Goal: Task Accomplishment & Management: Complete application form

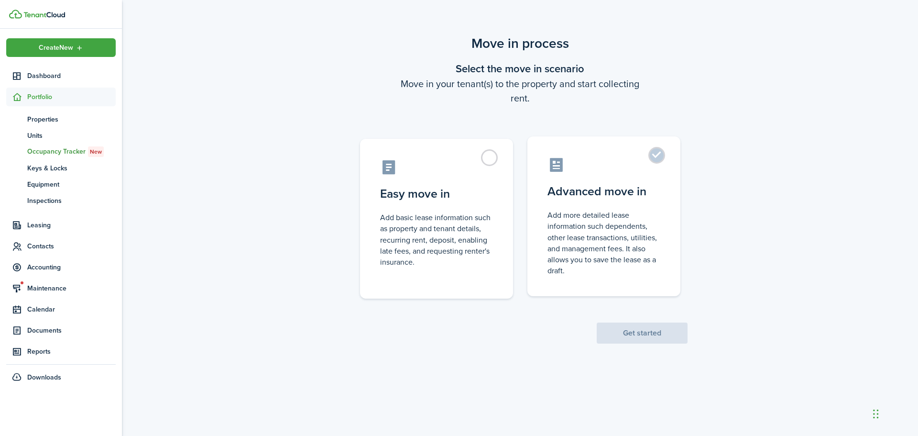
click at [655, 150] on label "Advanced move in Add more detailed lease information such dependents, other lea…" at bounding box center [604, 216] width 153 height 160
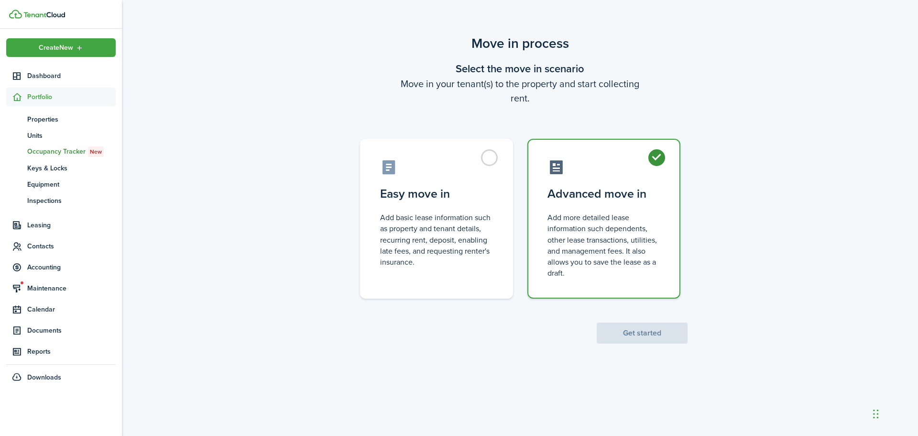
radio input "true"
click at [621, 336] on button "Get started" at bounding box center [642, 332] width 91 height 21
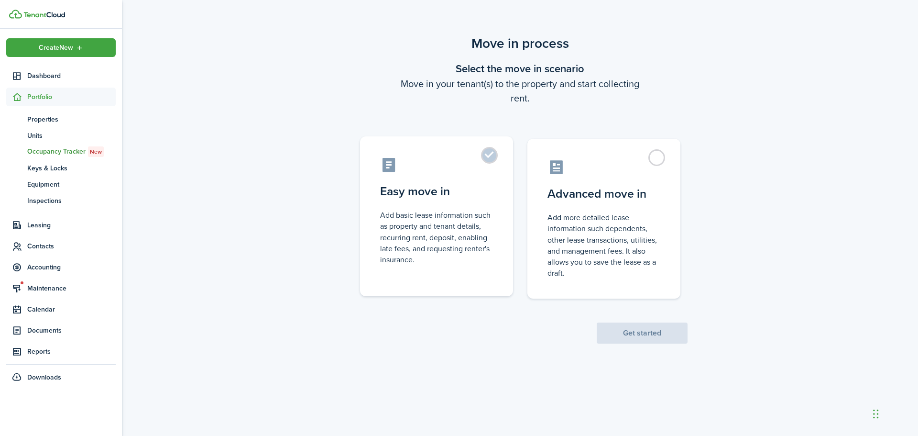
click at [487, 152] on label "Easy move in Add basic lease information such as property and tenant details, r…" at bounding box center [436, 216] width 153 height 160
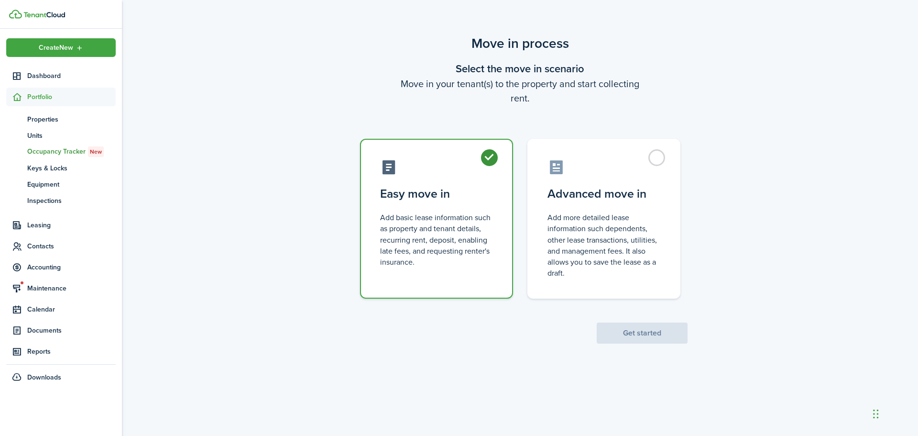
radio input "true"
click at [657, 332] on button "Get started" at bounding box center [642, 332] width 91 height 21
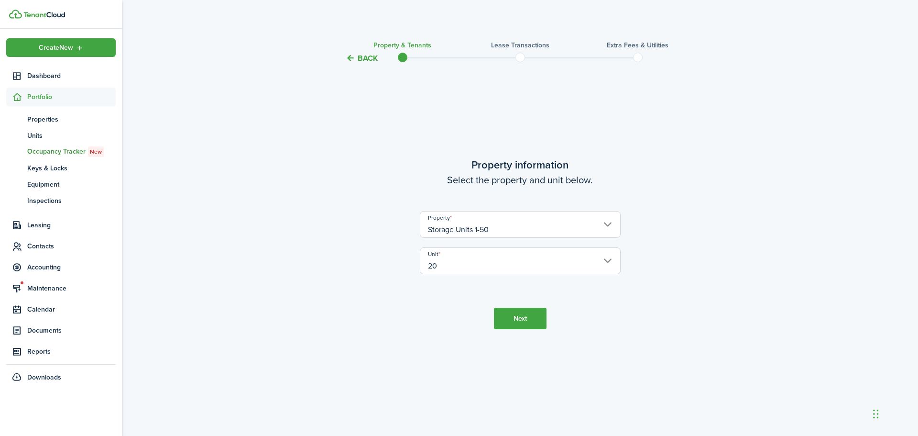
click at [507, 323] on button "Next" at bounding box center [520, 319] width 53 height 22
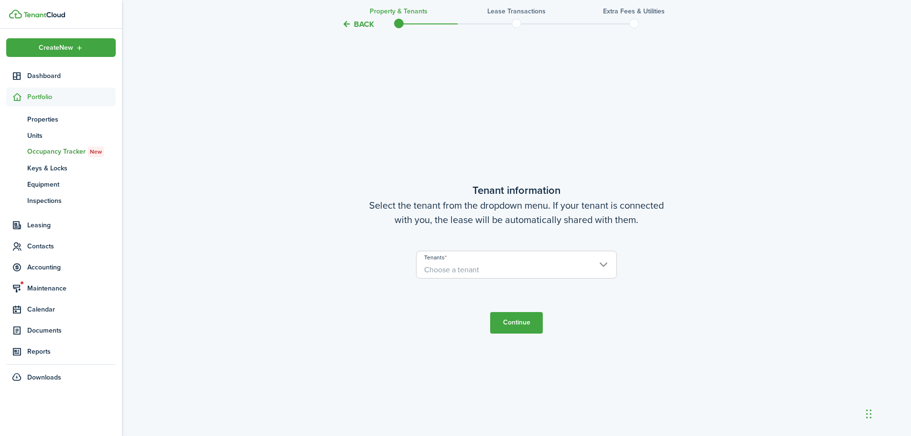
scroll to position [372, 0]
click at [481, 267] on span "Choose a tenant" at bounding box center [517, 268] width 200 height 16
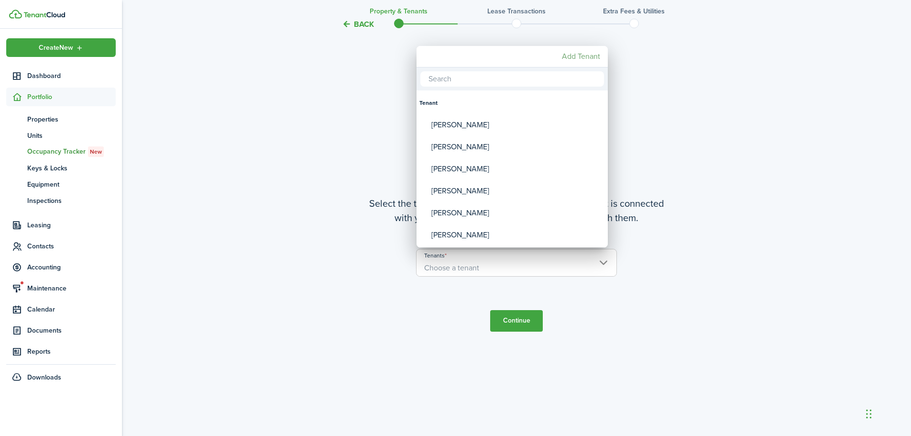
click at [581, 58] on mbsc-button "Add Tenant" at bounding box center [581, 56] width 46 height 17
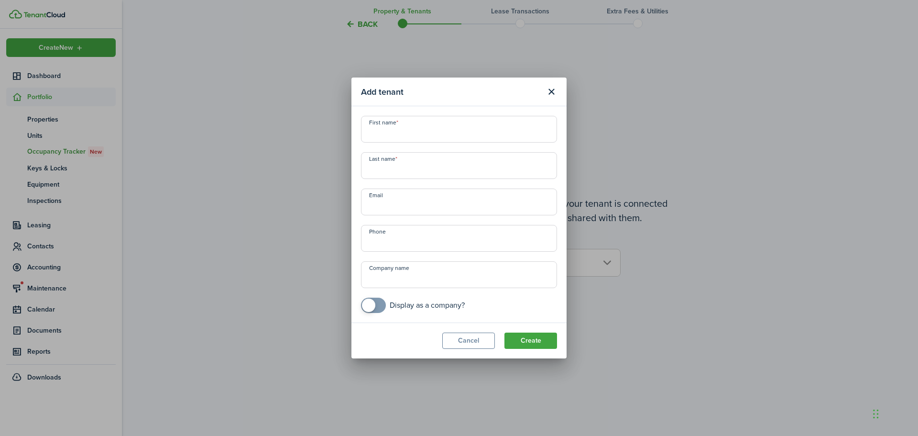
click at [434, 131] on input "First name" at bounding box center [459, 129] width 196 height 27
type input "[PERSON_NAME]"
click at [370, 173] on input "Last name" at bounding box center [459, 165] width 196 height 27
type input "Denetelli"
click at [396, 206] on input "Email" at bounding box center [459, 201] width 196 height 27
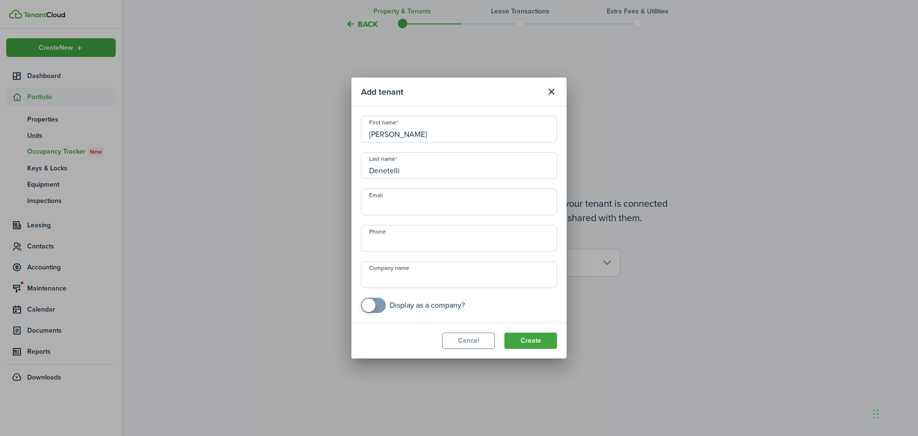
click at [412, 206] on input "Email" at bounding box center [459, 201] width 196 height 27
type input "[EMAIL_ADDRESS][DOMAIN_NAME]"
click at [417, 241] on input "+1" at bounding box center [459, 238] width 196 height 27
type input "[PHONE_NUMBER]"
click at [528, 339] on button "Create" at bounding box center [531, 340] width 53 height 16
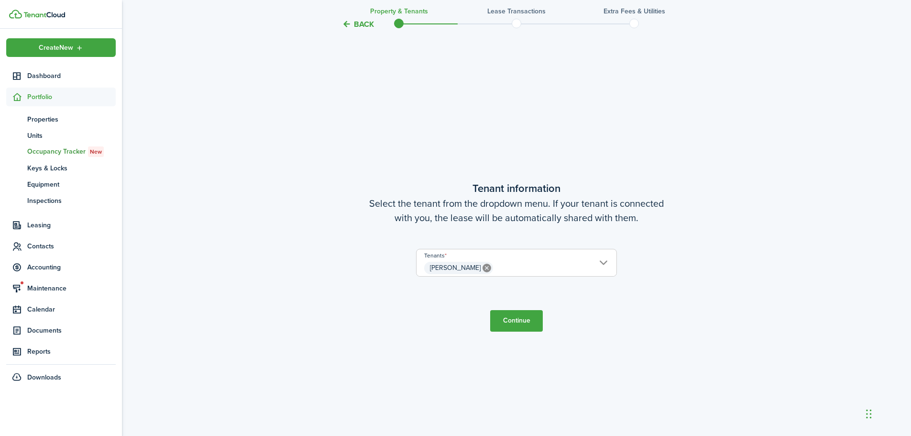
click at [517, 323] on button "Continue" at bounding box center [516, 321] width 53 height 22
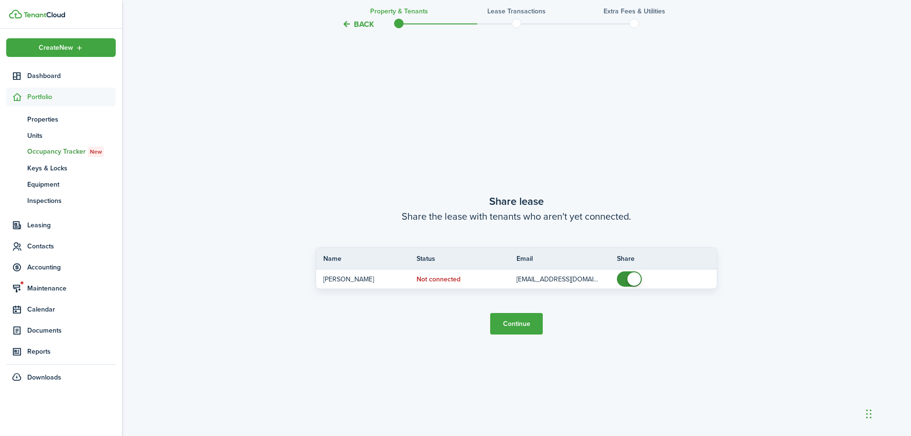
scroll to position [807, 0]
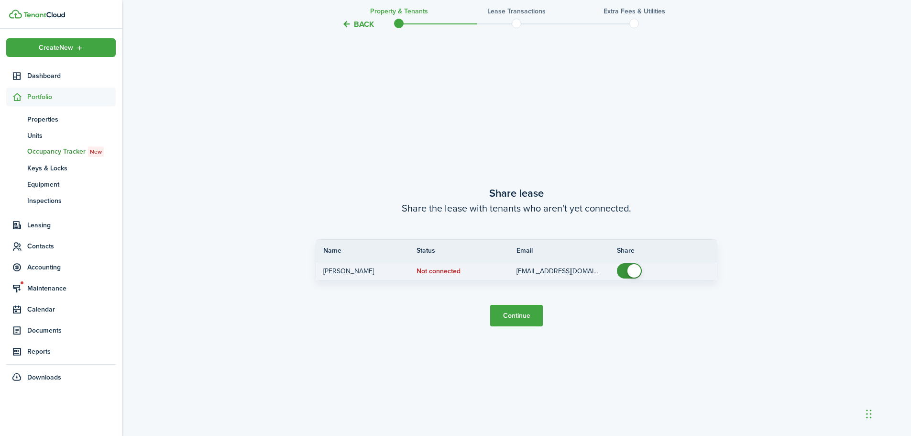
checkbox input "false"
click at [632, 271] on span at bounding box center [634, 270] width 13 height 13
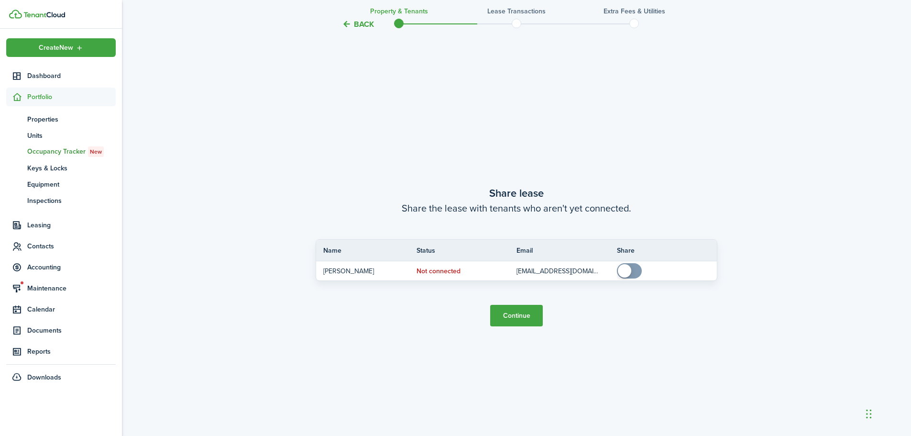
click at [508, 313] on button "Continue" at bounding box center [516, 316] width 53 height 22
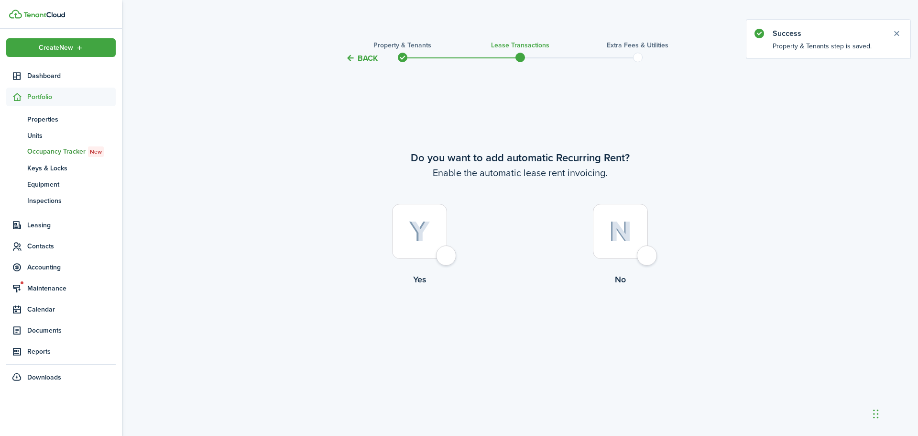
drag, startPoint x: 442, startPoint y: 251, endPoint x: 461, endPoint y: 202, distance: 52.1
click at [443, 251] on div at bounding box center [419, 231] width 55 height 55
radio input "true"
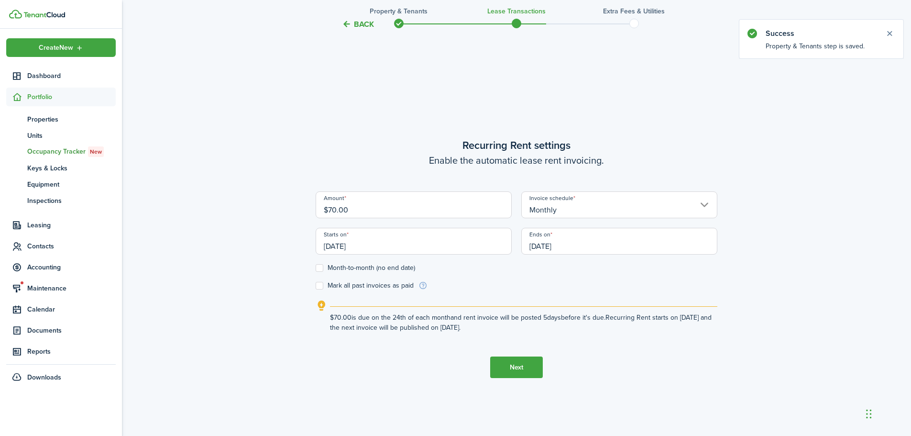
scroll to position [372, 0]
drag, startPoint x: 410, startPoint y: 204, endPoint x: 265, endPoint y: 200, distance: 145.5
click at [258, 214] on div "Back Property & Tenants Lease Transactions Extra fees & Utilities Do you want t…" at bounding box center [516, 68] width 789 height 812
type input "$100.00"
click at [324, 267] on label "Month-to-month (no end date)" at bounding box center [365, 266] width 99 height 8
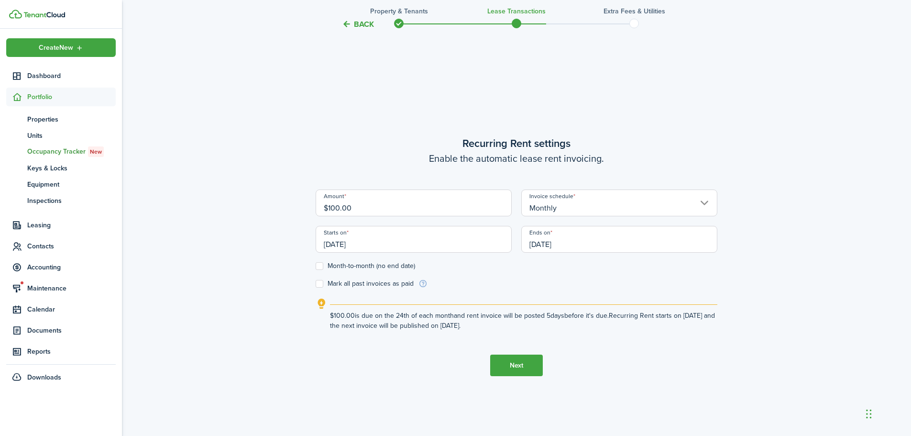
click at [316, 266] on input "Month-to-month (no end date)" at bounding box center [315, 266] width 0 height 0
checkbox input "true"
click at [397, 244] on input "[DATE]" at bounding box center [414, 239] width 196 height 27
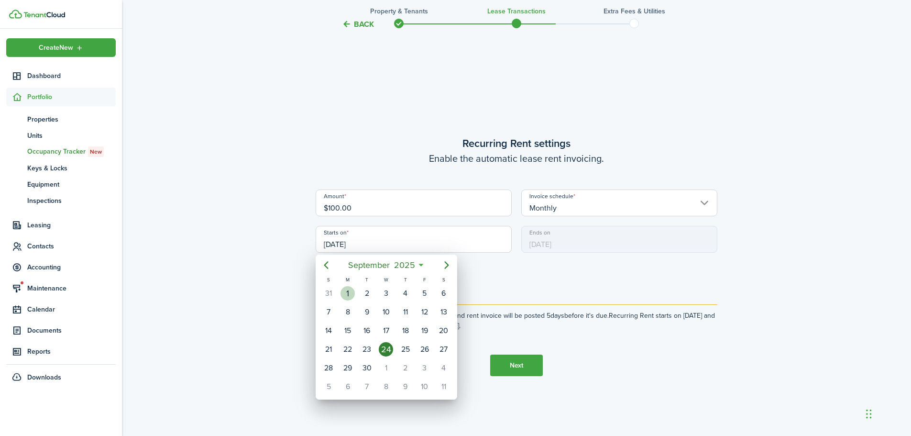
click at [352, 294] on div "1" at bounding box center [348, 293] width 14 height 14
type input "[DATE]"
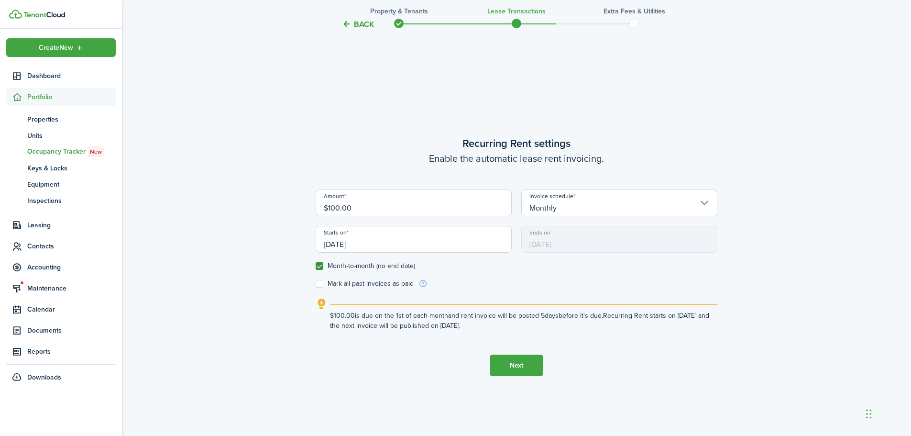
click at [516, 365] on button "Next" at bounding box center [516, 365] width 53 height 22
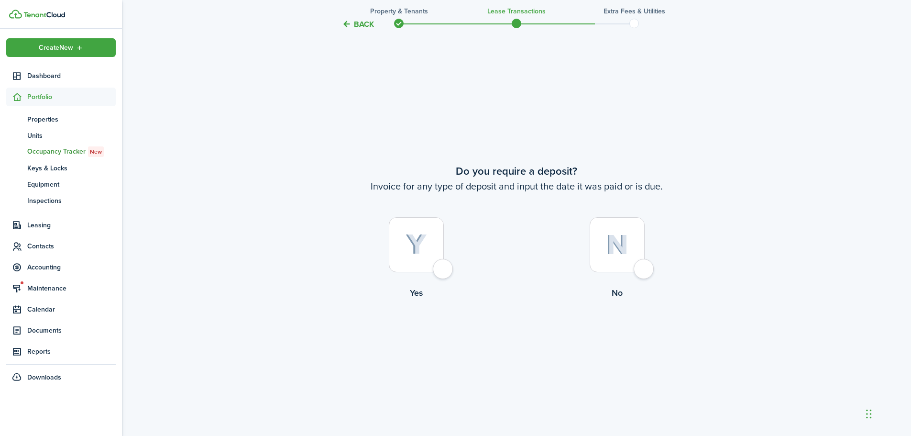
scroll to position [807, 0]
click at [441, 272] on div at bounding box center [416, 244] width 55 height 55
radio input "true"
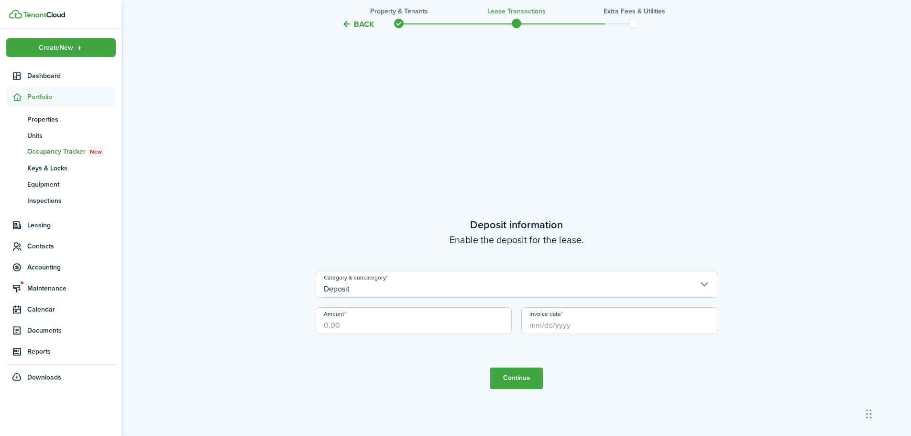
scroll to position [1147, 0]
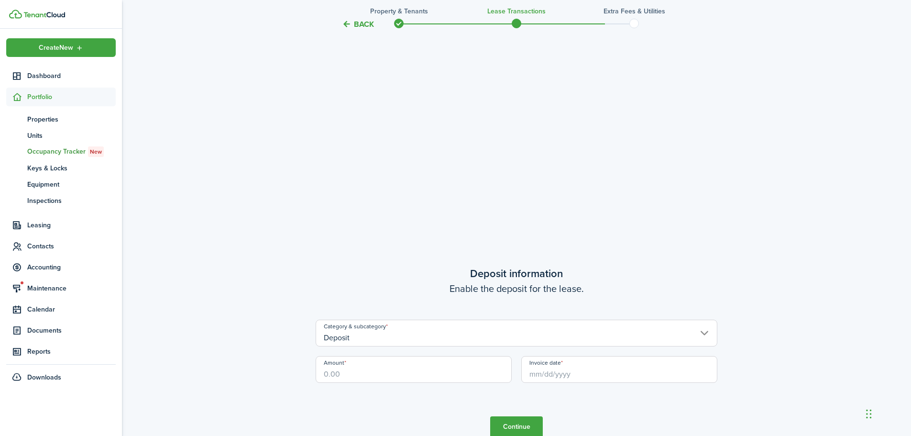
click at [360, 22] on button "Back" at bounding box center [358, 24] width 32 height 10
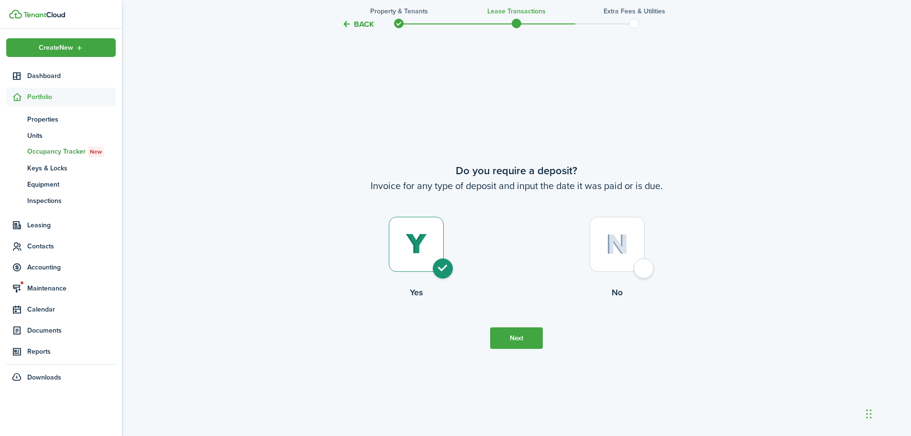
click at [360, 22] on button "Back" at bounding box center [358, 24] width 32 height 10
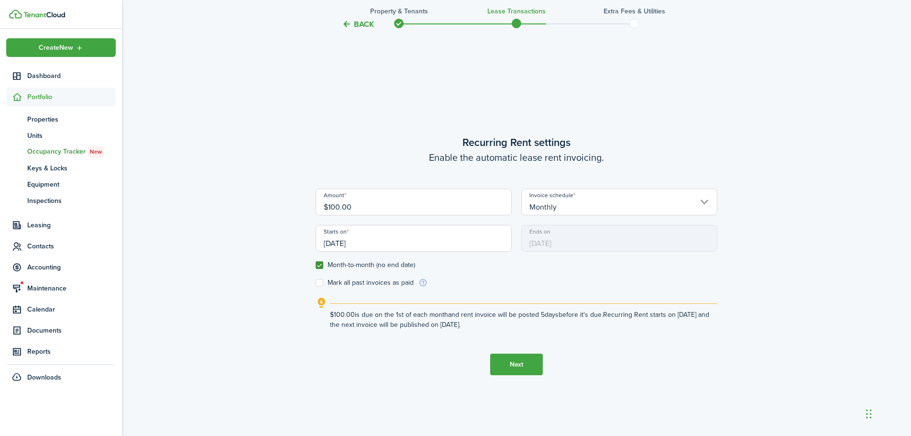
scroll to position [372, 0]
click at [515, 366] on button "Next" at bounding box center [516, 365] width 53 height 22
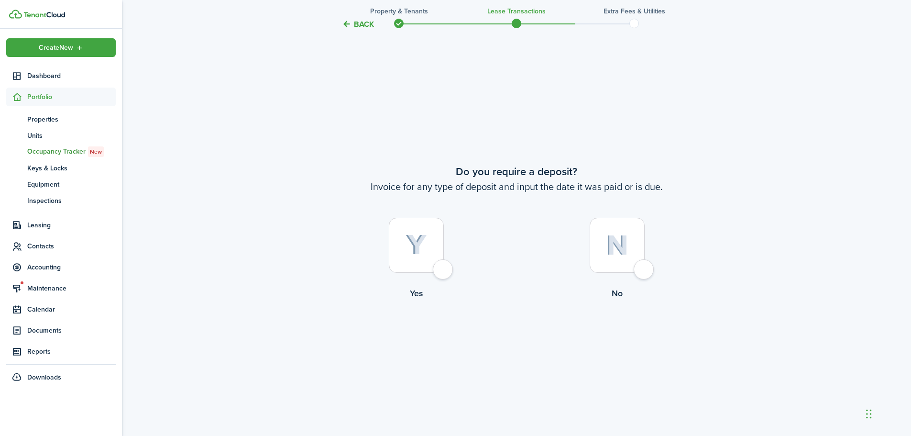
scroll to position [807, 0]
click at [437, 259] on div at bounding box center [416, 244] width 55 height 55
radio input "true"
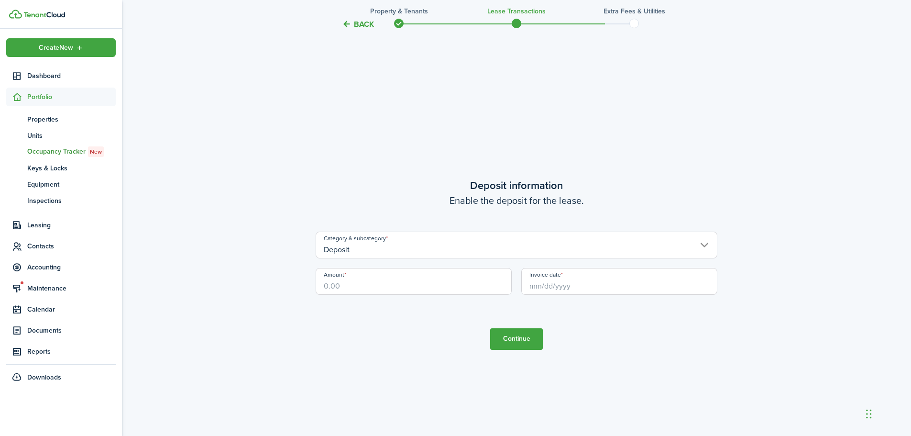
scroll to position [1243, 0]
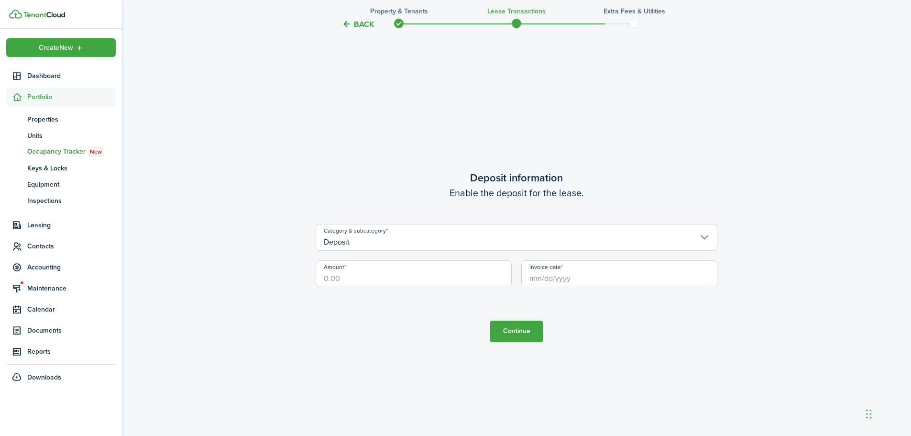
click at [375, 265] on input "Amount" at bounding box center [414, 273] width 196 height 27
click at [572, 276] on input "Invoice date" at bounding box center [619, 273] width 196 height 27
type input "$100.00"
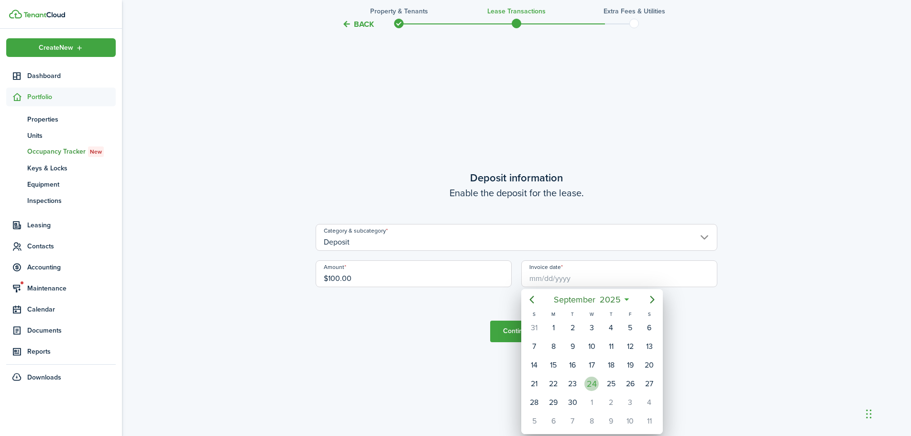
click at [591, 381] on div "24" at bounding box center [591, 383] width 14 height 14
type input "[DATE]"
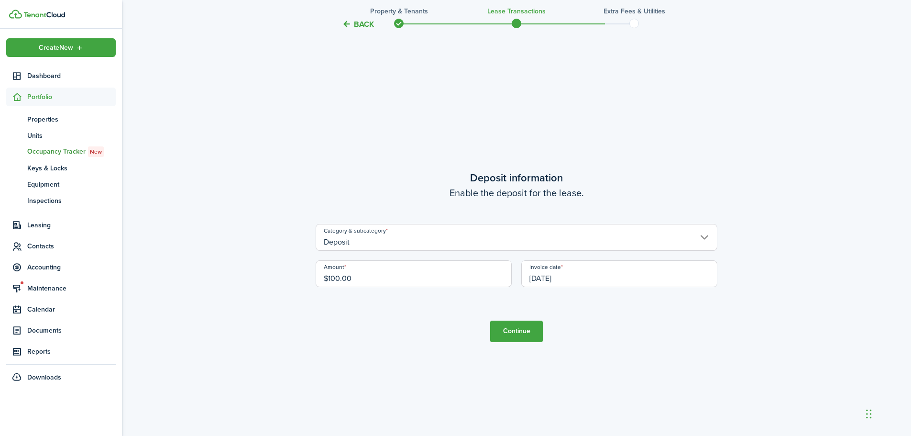
click at [509, 336] on button "Continue" at bounding box center [516, 331] width 53 height 22
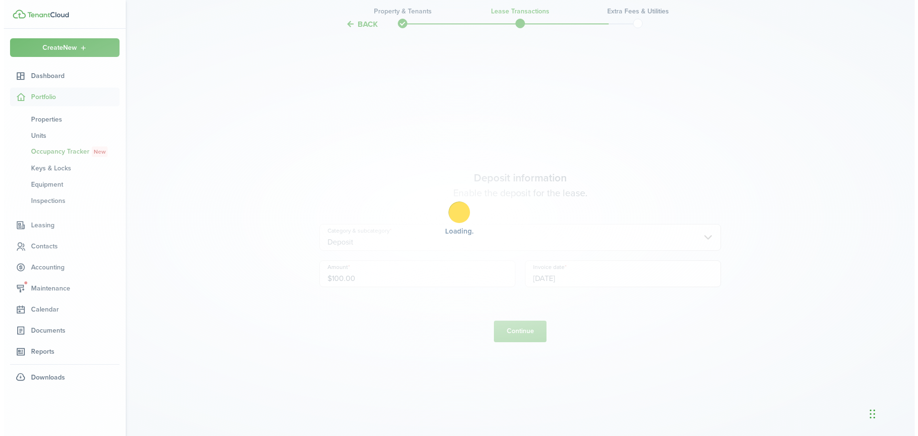
scroll to position [0, 0]
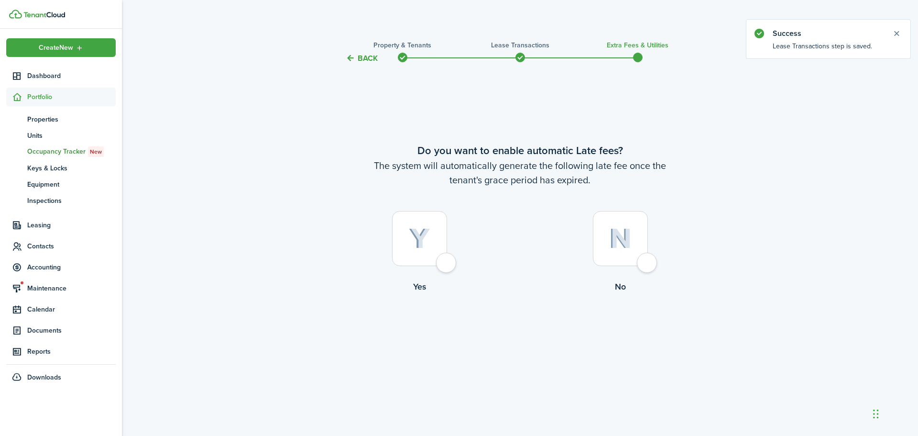
click at [447, 261] on div at bounding box center [419, 238] width 55 height 55
radio input "true"
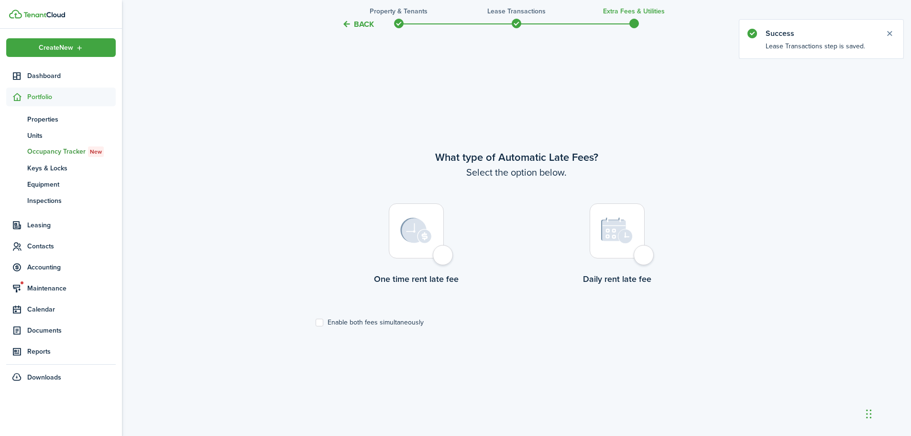
scroll to position [372, 0]
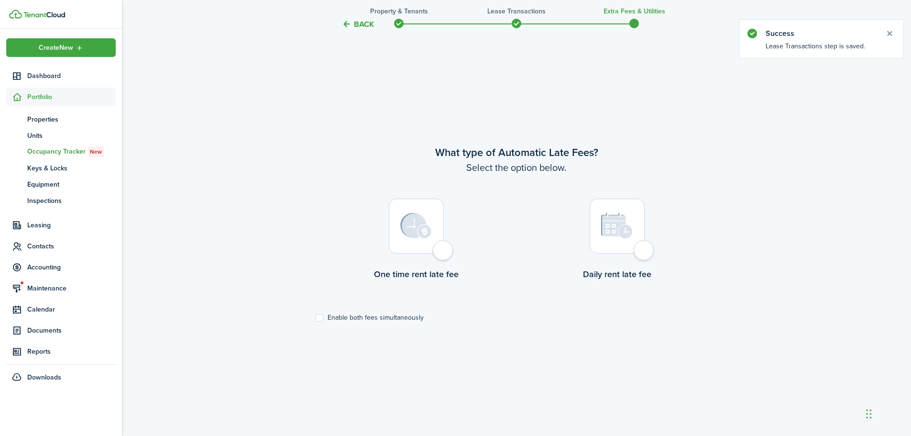
click at [442, 250] on div at bounding box center [416, 225] width 55 height 55
radio input "true"
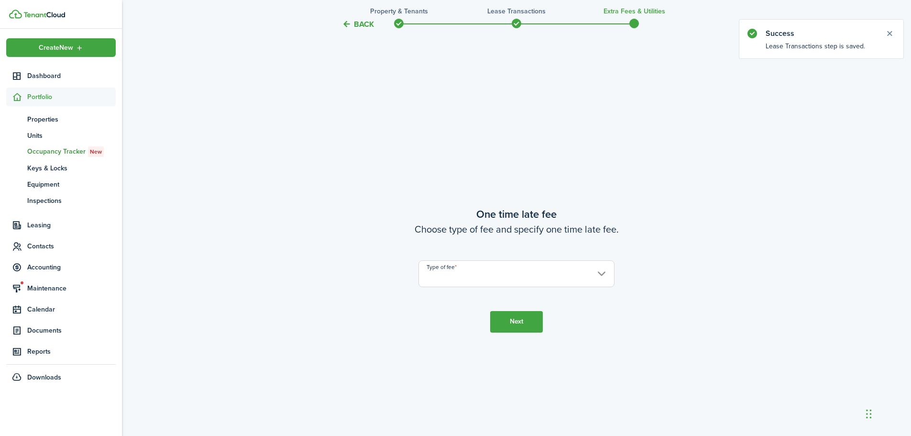
scroll to position [807, 0]
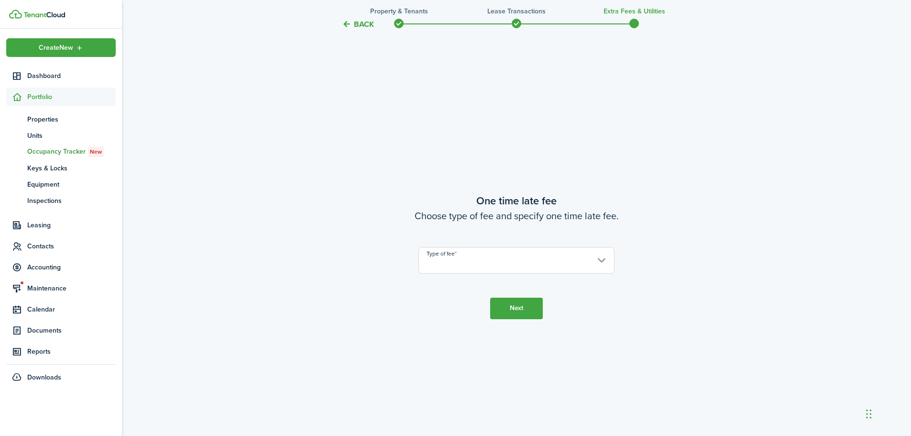
click at [449, 263] on input "Type of fee" at bounding box center [517, 260] width 196 height 27
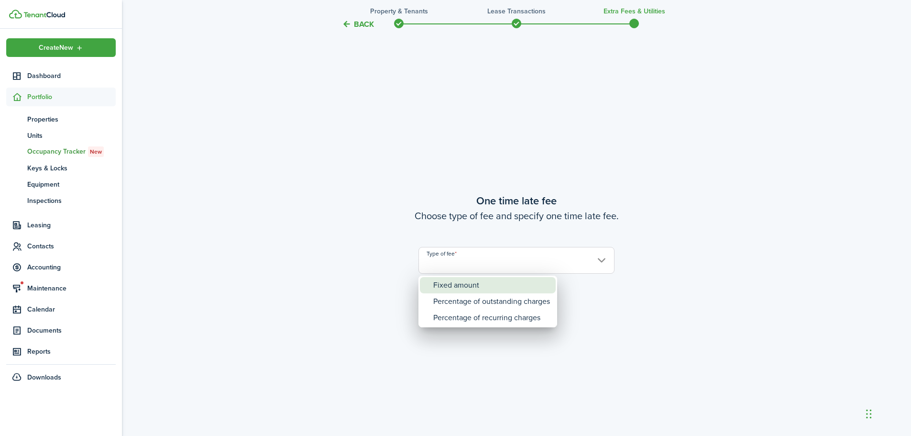
click at [459, 282] on div "Fixed amount" at bounding box center [491, 285] width 117 height 16
type input "Fixed amount"
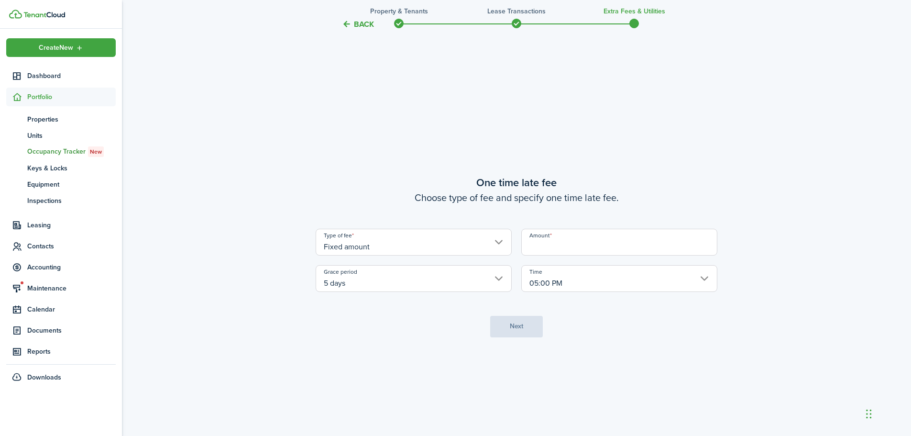
click at [554, 245] on input "Amount" at bounding box center [619, 242] width 196 height 27
type input "$40.00"
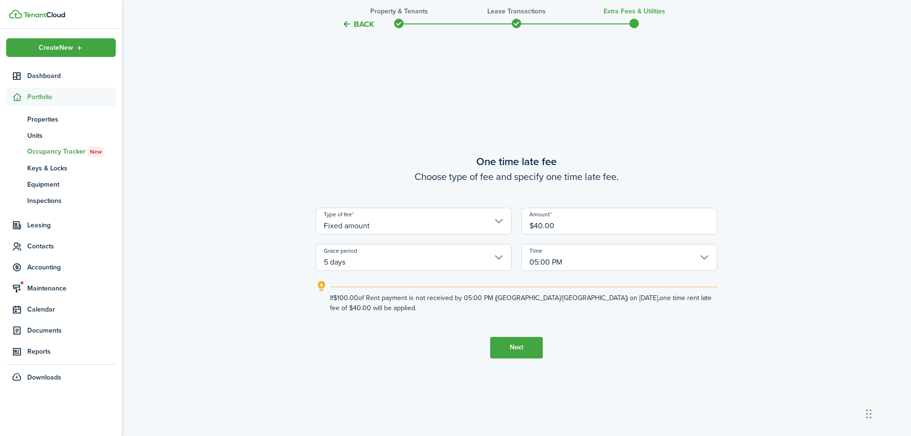
click at [490, 257] on input "5 days" at bounding box center [414, 257] width 196 height 27
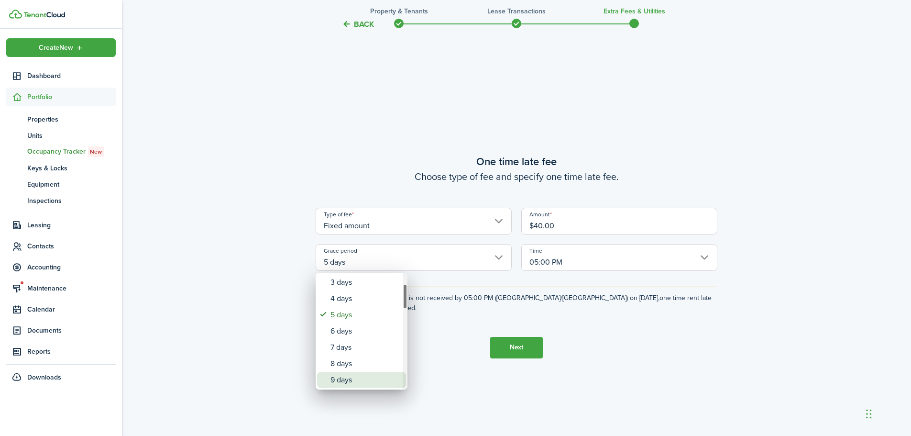
click at [359, 375] on div "9 days" at bounding box center [365, 380] width 70 height 16
type input "9 days"
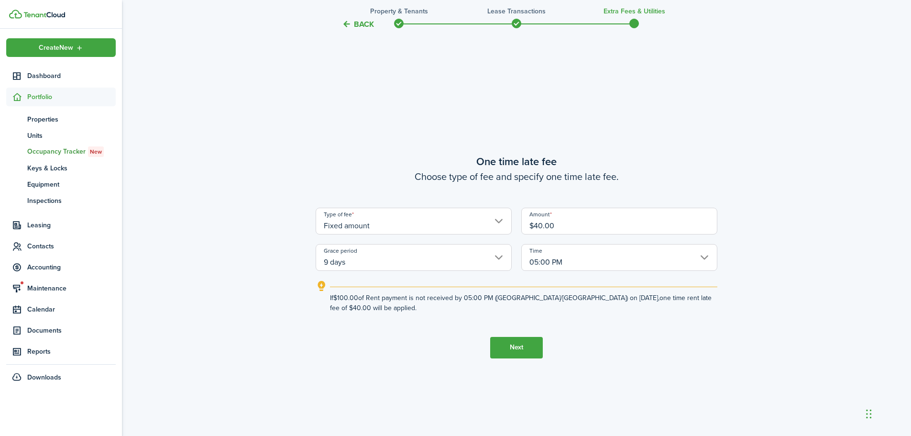
click at [524, 341] on button "Next" at bounding box center [516, 348] width 53 height 22
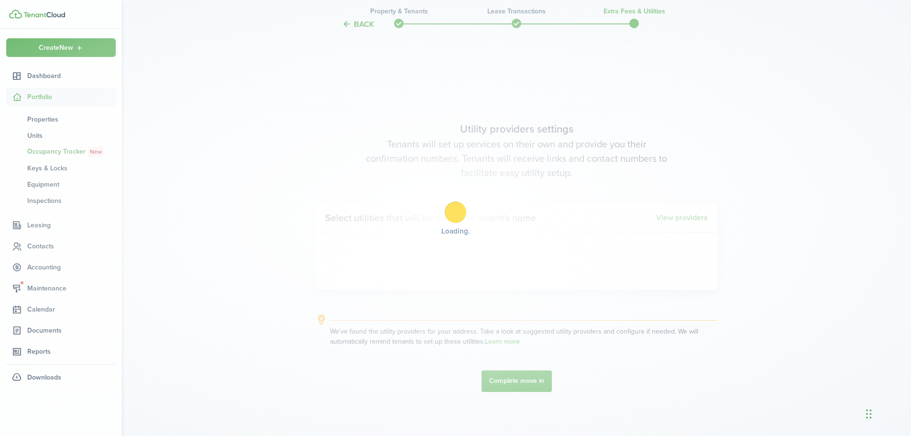
scroll to position [1243, 0]
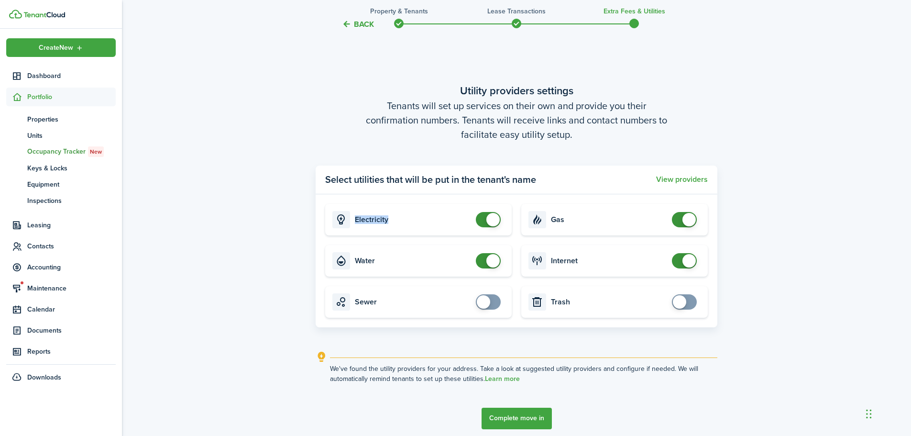
click at [474, 220] on card "Electricity" at bounding box center [418, 220] width 187 height 32
checkbox input "false"
click at [484, 218] on span at bounding box center [489, 219] width 10 height 15
checkbox input "false"
click at [485, 262] on span at bounding box center [489, 260] width 10 height 15
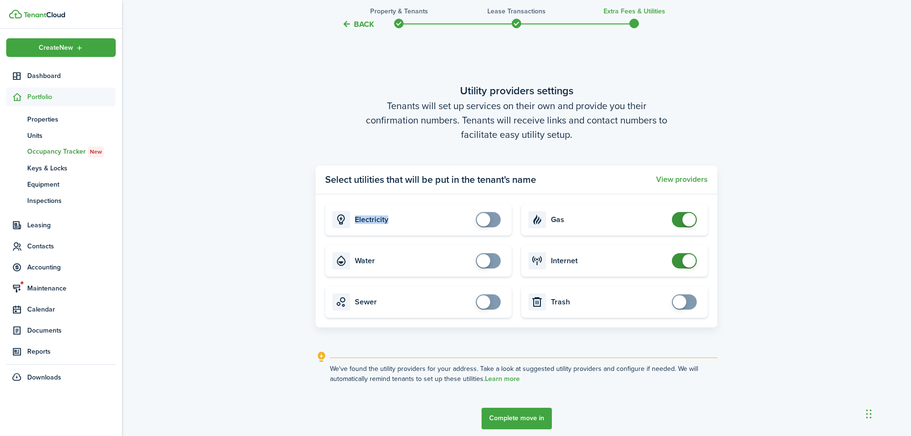
checkbox input "false"
click at [680, 219] on span at bounding box center [685, 219] width 10 height 15
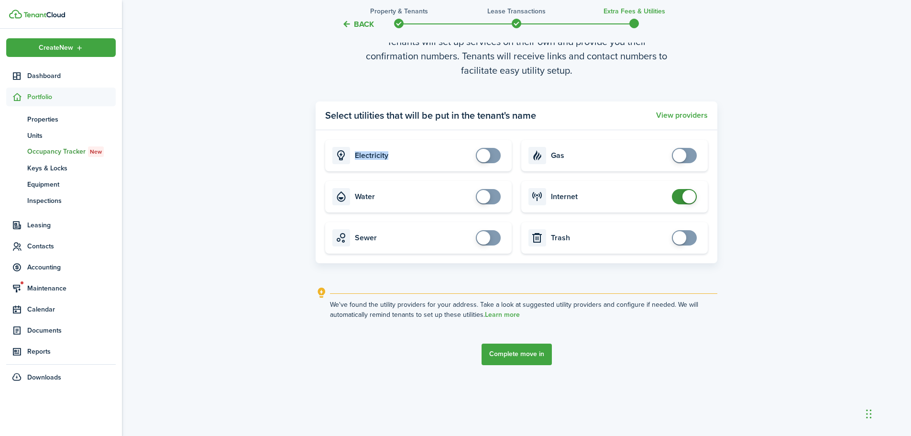
click at [515, 350] on button "Complete move in" at bounding box center [517, 354] width 70 height 22
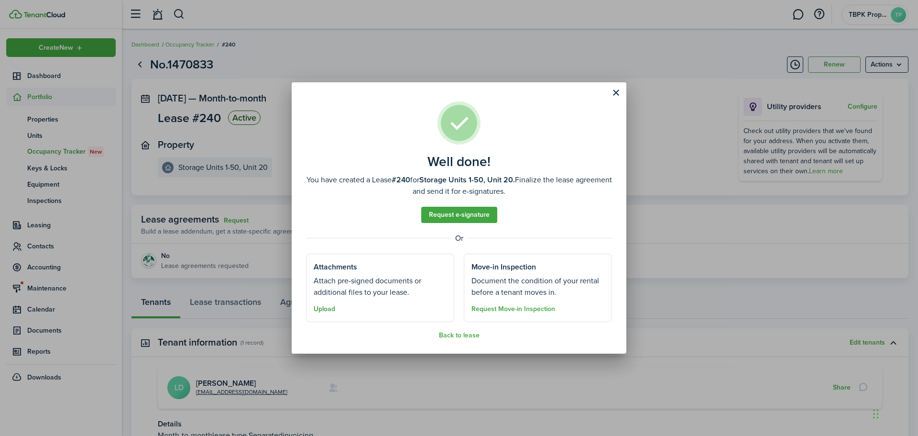
click at [328, 308] on button "Upload" at bounding box center [325, 309] width 22 height 8
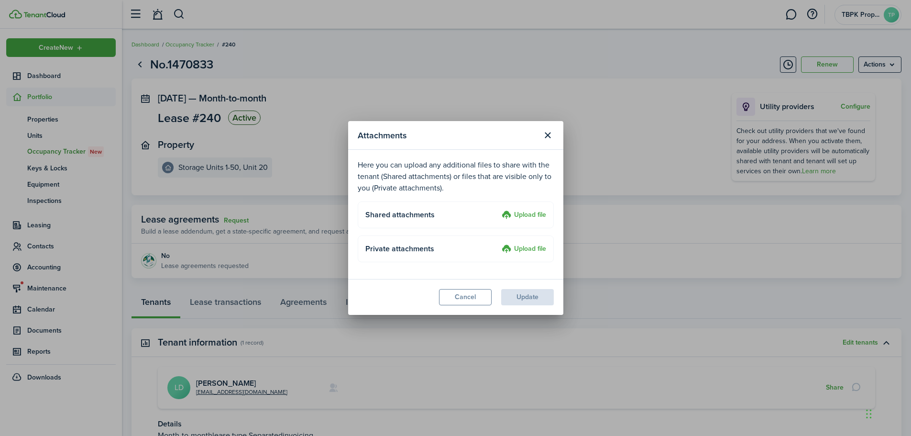
click at [530, 215] on label "Upload file" at bounding box center [524, 214] width 44 height 11
click at [498, 209] on input "Upload file" at bounding box center [498, 209] width 0 height 0
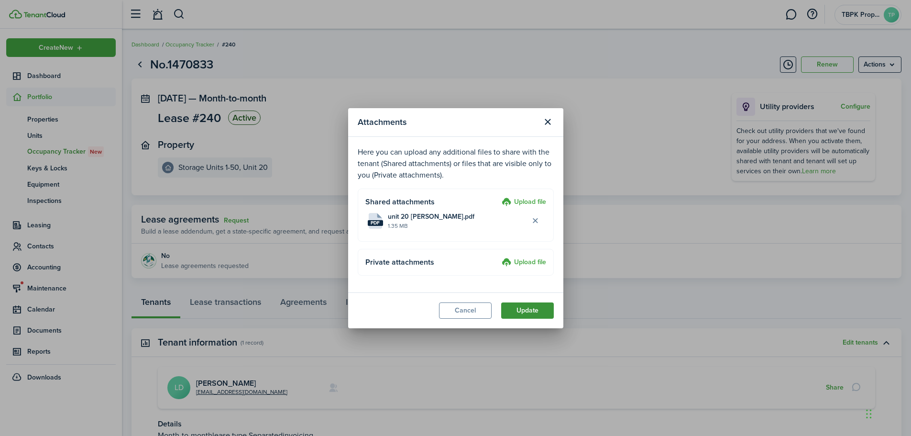
click at [525, 310] on button "Update" at bounding box center [527, 310] width 53 height 16
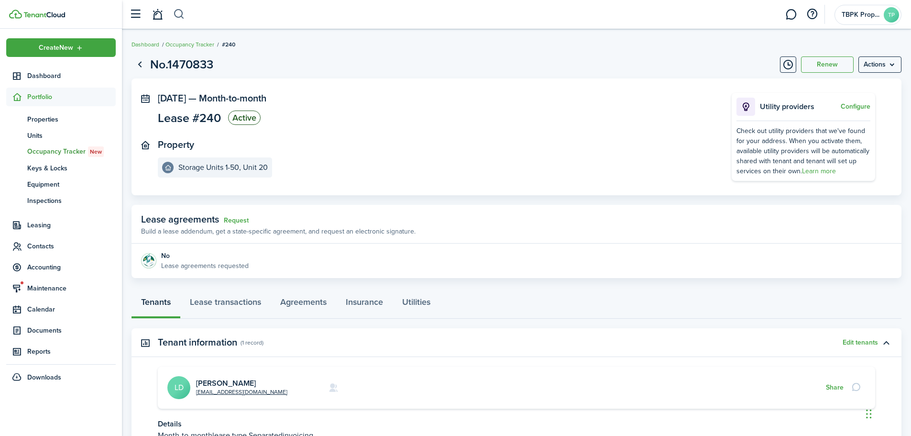
click at [179, 16] on button "button" at bounding box center [179, 14] width 12 height 16
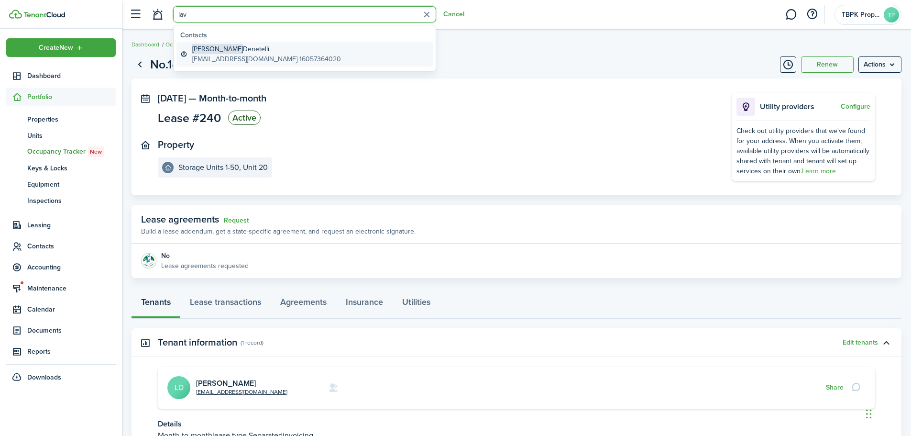
type input "lav"
click at [206, 52] on span "[PERSON_NAME]" at bounding box center [217, 49] width 51 height 10
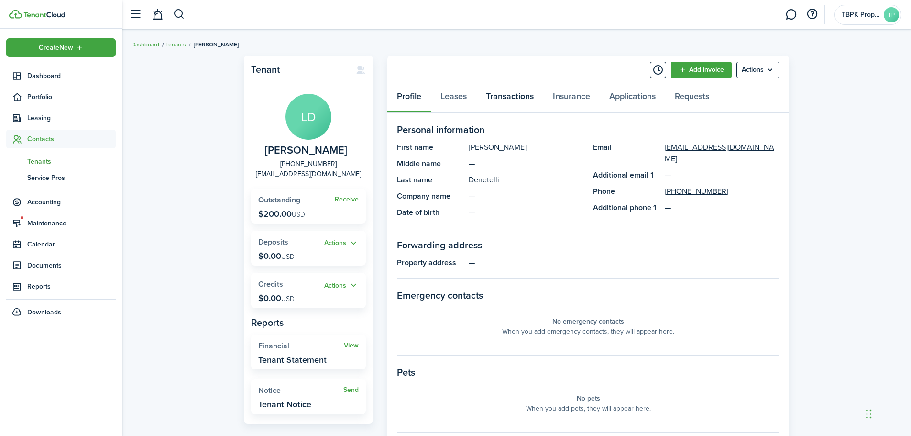
click at [505, 95] on link "Transactions" at bounding box center [509, 98] width 67 height 29
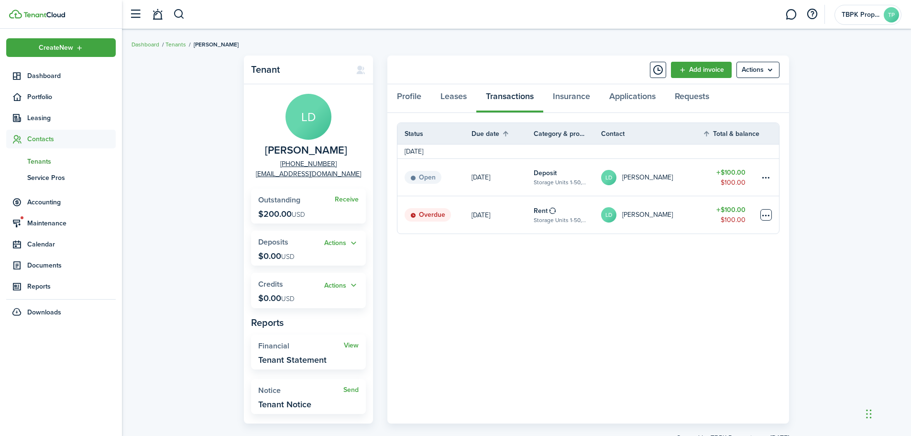
click at [769, 214] on table-menu-btn-icon at bounding box center [765, 214] width 11 height 11
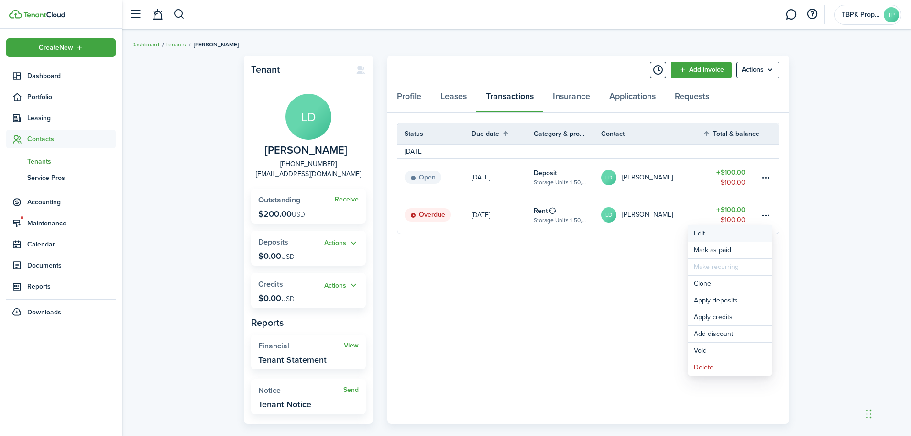
click at [702, 234] on button "Edit" at bounding box center [730, 233] width 84 height 16
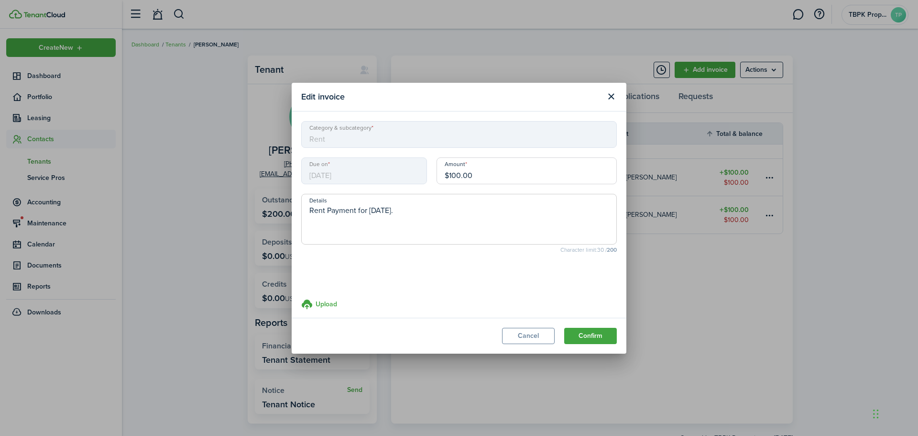
drag, startPoint x: 490, startPoint y: 171, endPoint x: 304, endPoint y: 157, distance: 187.0
click at [304, 157] on div "Due on [DATE] Amount $100.00" at bounding box center [459, 175] width 325 height 36
type input "$16.65"
click at [581, 328] on button "Confirm" at bounding box center [590, 336] width 53 height 16
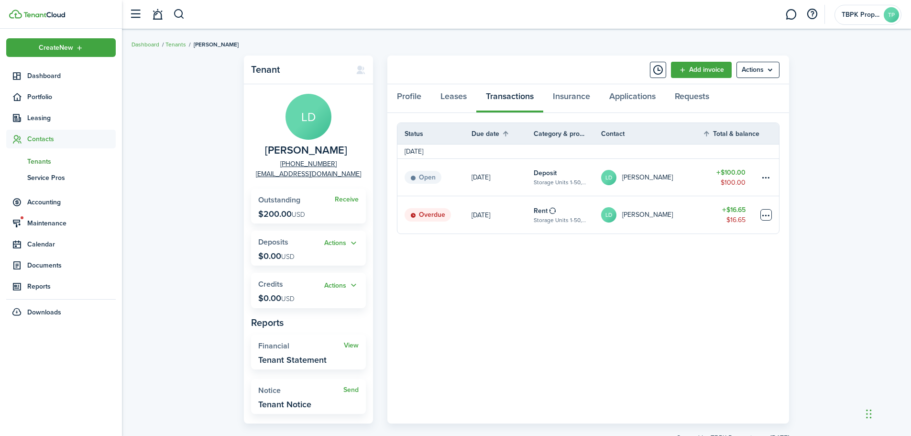
click at [764, 213] on table-menu-btn-icon at bounding box center [765, 214] width 11 height 11
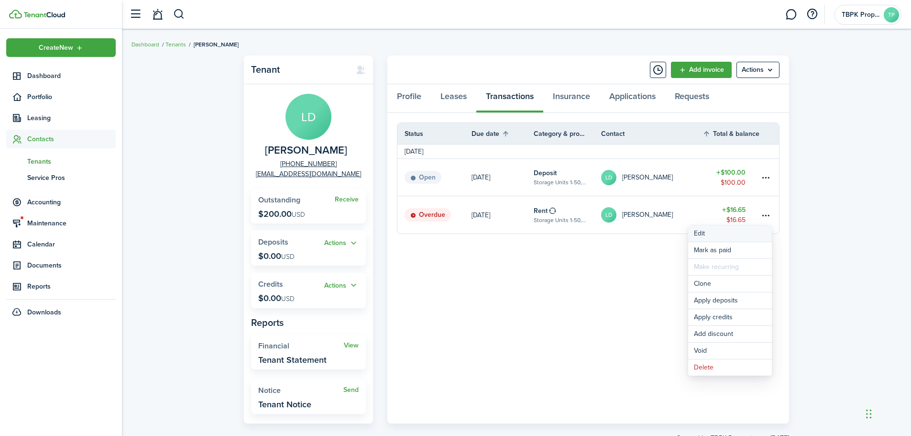
click at [730, 236] on button "Edit" at bounding box center [730, 233] width 84 height 16
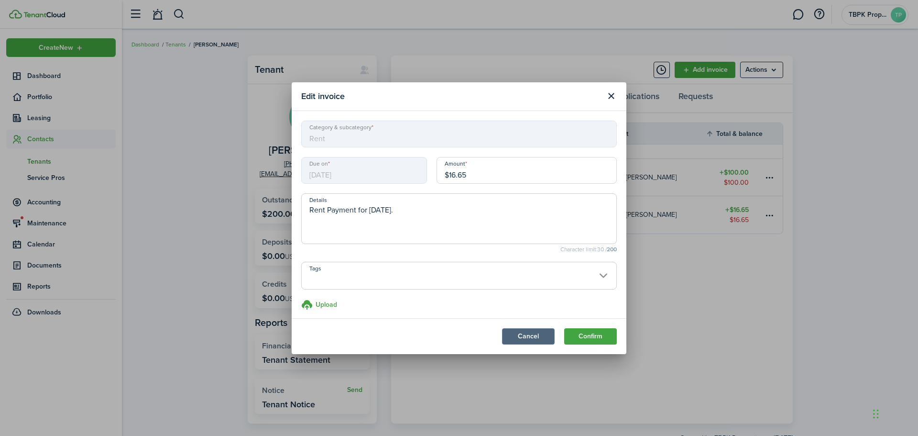
click at [529, 338] on button "Cancel" at bounding box center [528, 336] width 53 height 16
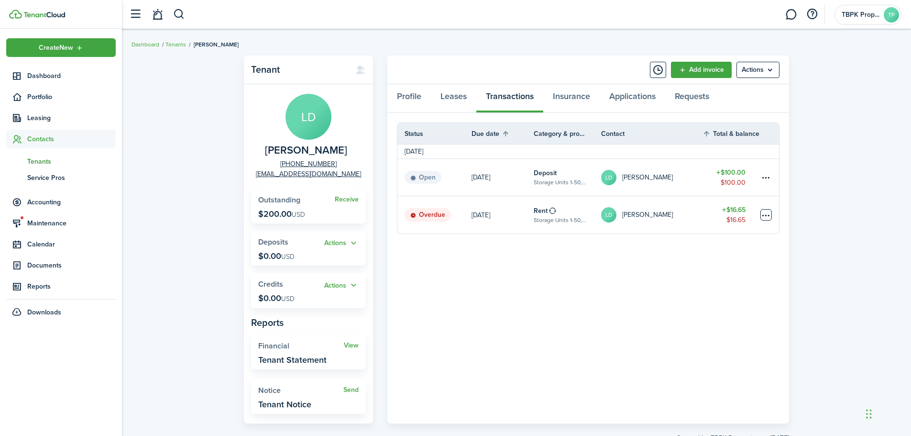
click at [761, 214] on table-menu-btn-icon "Open menu" at bounding box center [765, 214] width 11 height 11
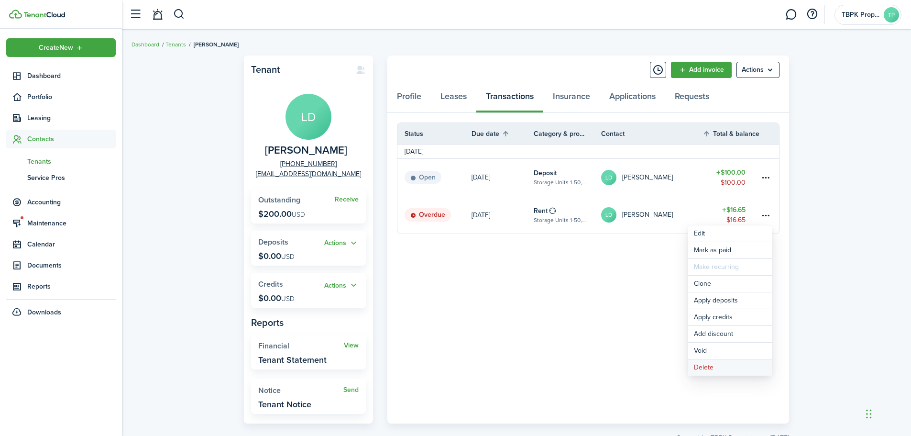
click at [703, 361] on button "Delete" at bounding box center [730, 367] width 84 height 16
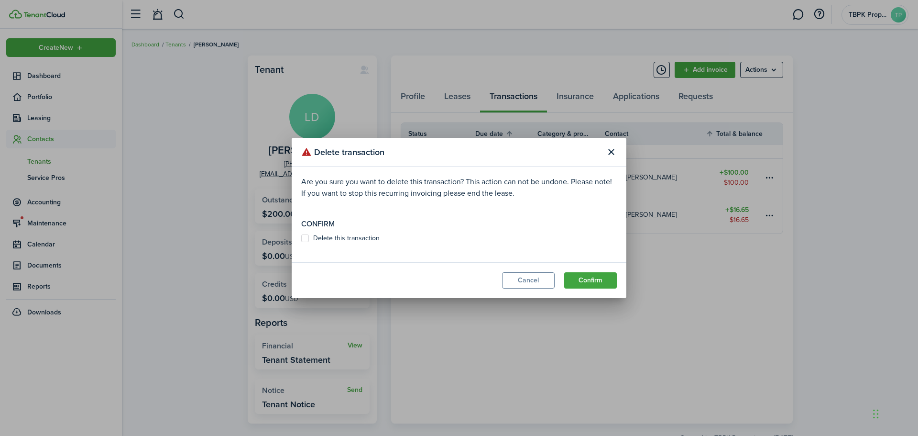
click at [308, 235] on label "Delete this transaction" at bounding box center [340, 238] width 78 height 8
click at [301, 238] on input "Delete this transaction" at bounding box center [301, 238] width 0 height 0
checkbox input "true"
click at [588, 282] on button "Confirm" at bounding box center [590, 280] width 53 height 16
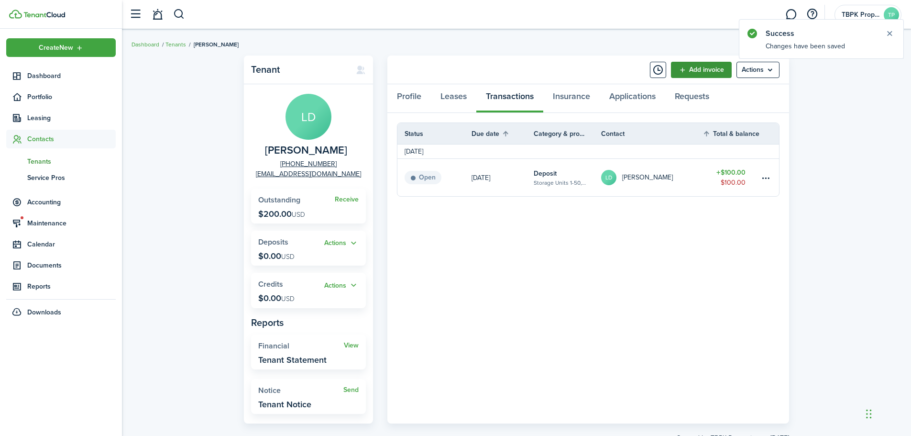
click at [688, 75] on link "Add invoice" at bounding box center [701, 70] width 61 height 16
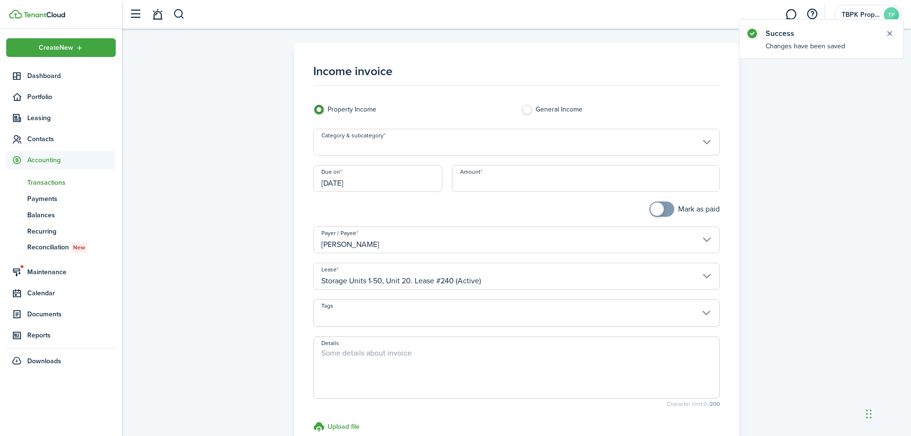
click at [429, 143] on input "Category & subcategory" at bounding box center [516, 142] width 407 height 27
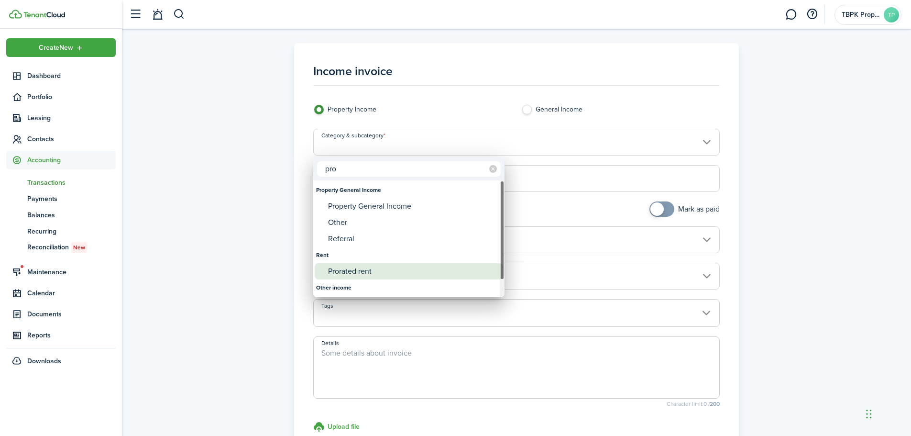
type input "pro"
click at [399, 268] on div "Prorated rent" at bounding box center [412, 271] width 169 height 16
type input "Rent / Prorated rent"
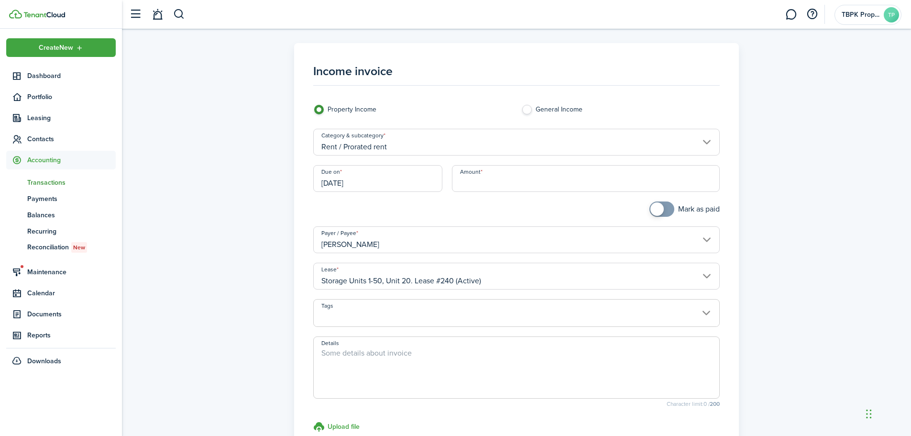
click at [500, 180] on input "Amount" at bounding box center [586, 178] width 268 height 27
click at [406, 182] on input "[DATE]" at bounding box center [377, 178] width 129 height 27
type input "$16.65"
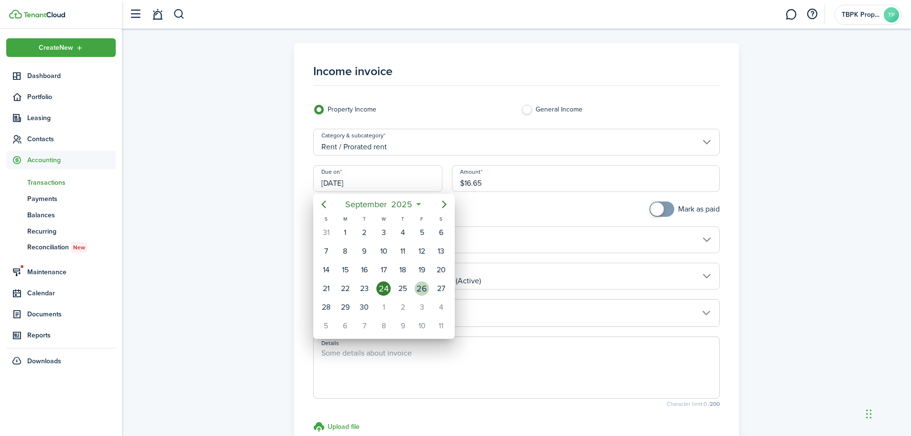
click at [418, 284] on div "26" at bounding box center [422, 288] width 14 height 14
type input "[DATE]"
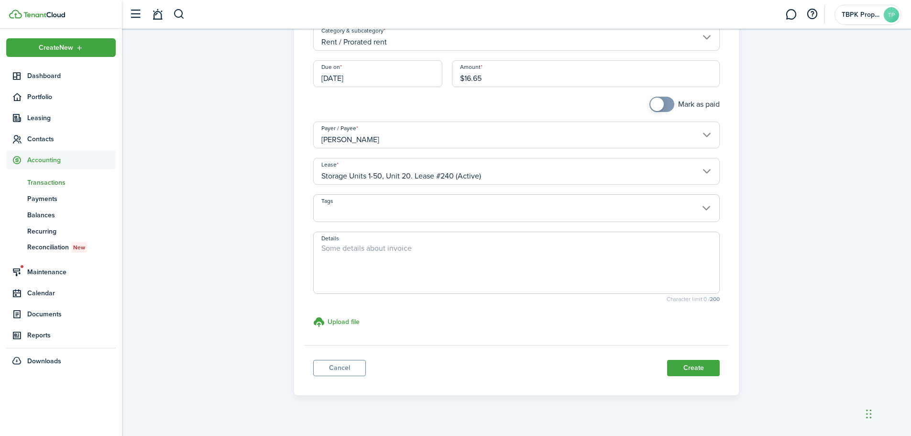
scroll to position [119, 0]
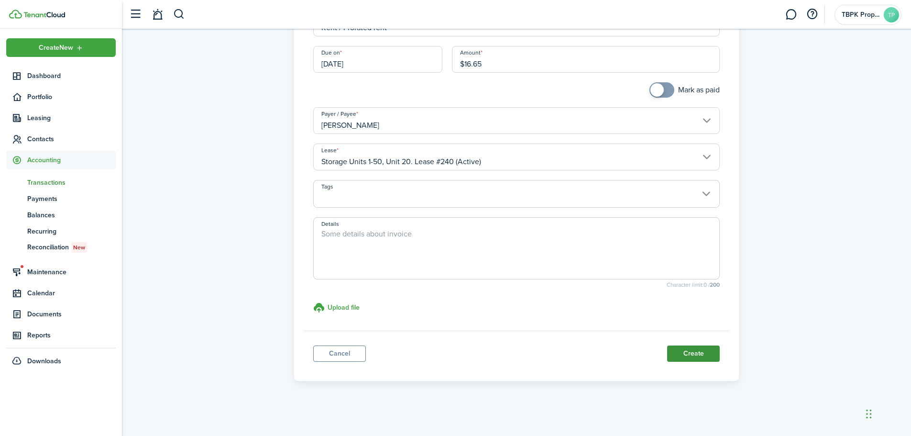
click at [694, 353] on button "Create" at bounding box center [693, 353] width 53 height 16
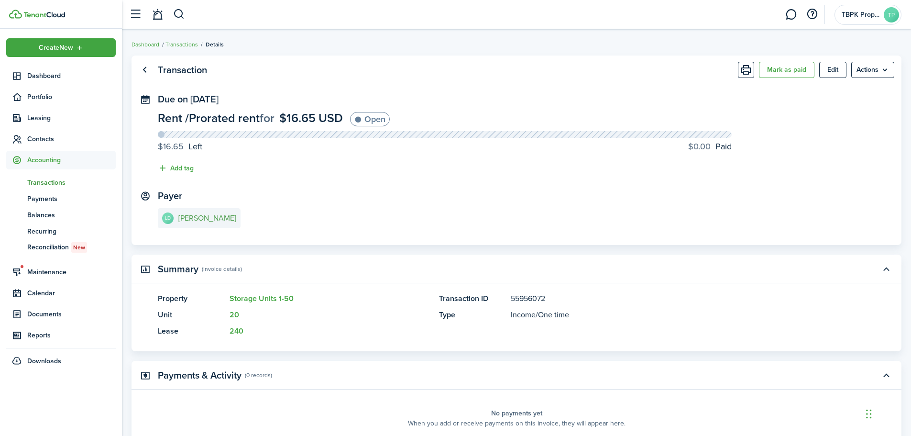
click at [219, 214] on e-details-info-title "[PERSON_NAME]" at bounding box center [207, 218] width 58 height 9
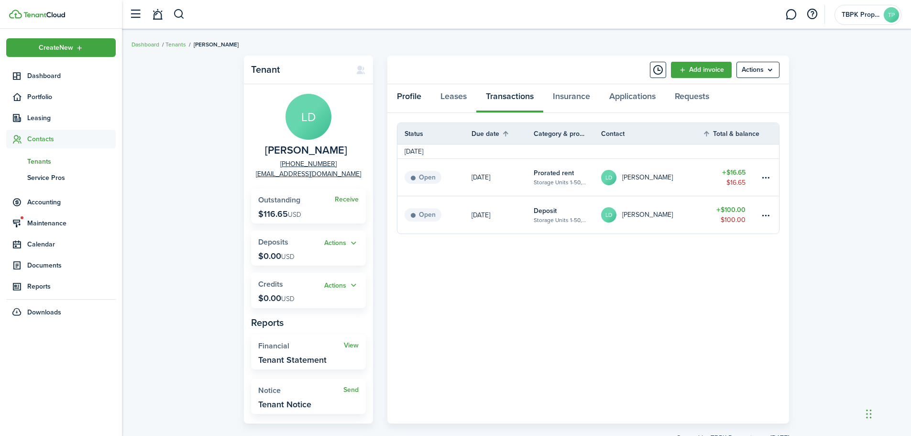
click at [404, 100] on link "Profile" at bounding box center [409, 98] width 44 height 29
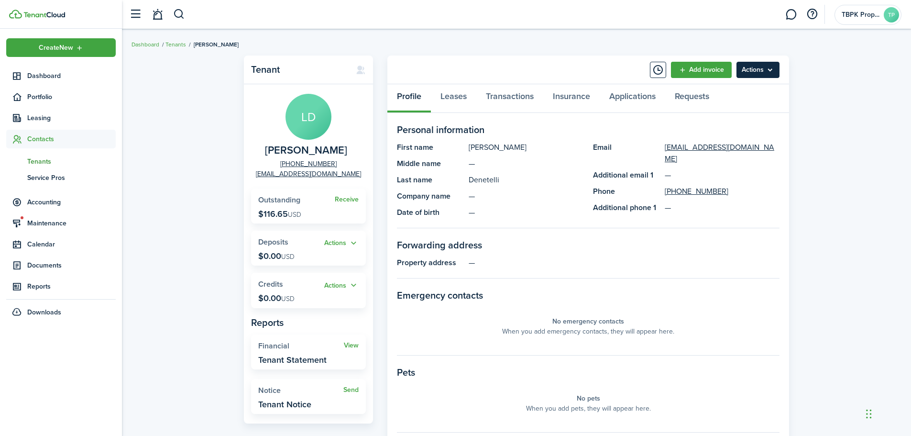
click at [751, 71] on menu-btn "Actions" at bounding box center [758, 70] width 43 height 16
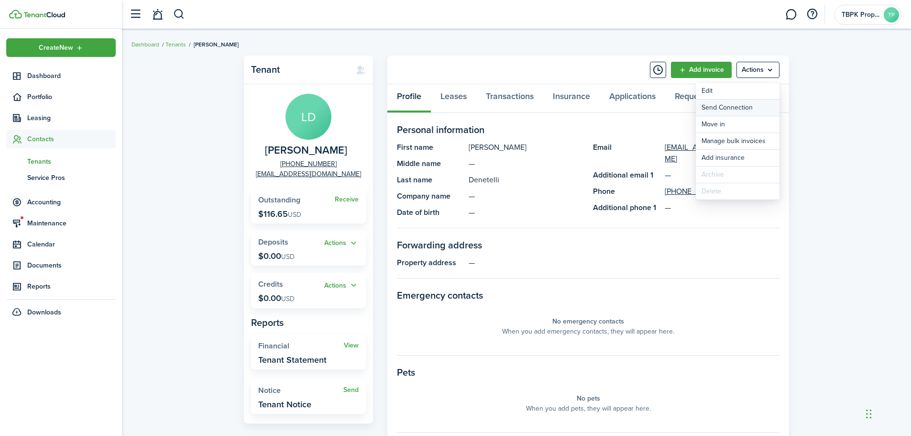
click at [740, 108] on button "Send Connection" at bounding box center [738, 107] width 84 height 16
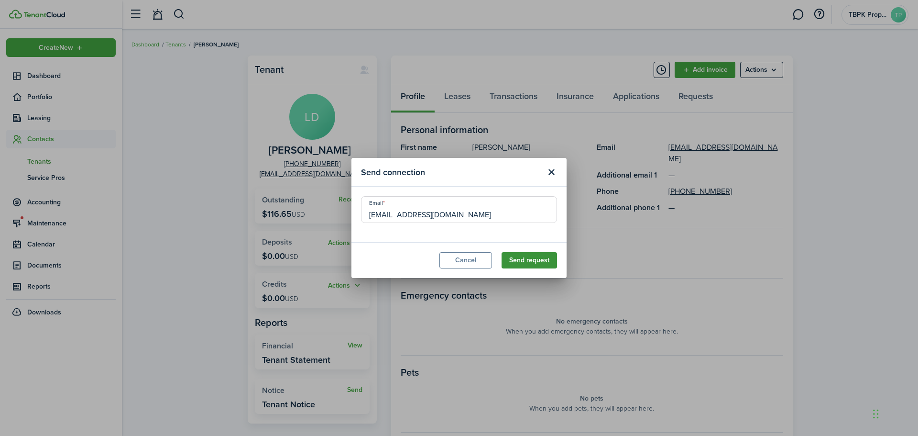
click at [526, 260] on button "Send request" at bounding box center [529, 260] width 55 height 16
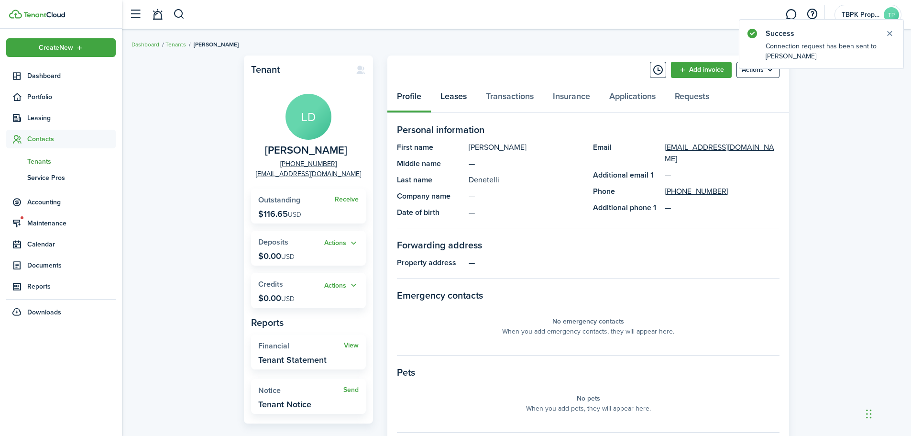
click at [458, 96] on link "Leases" at bounding box center [453, 98] width 45 height 29
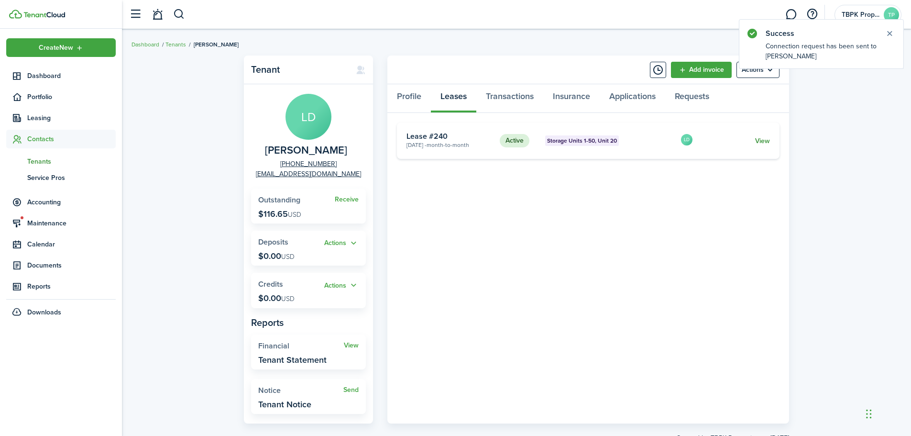
click at [767, 136] on link "View" at bounding box center [762, 141] width 15 height 10
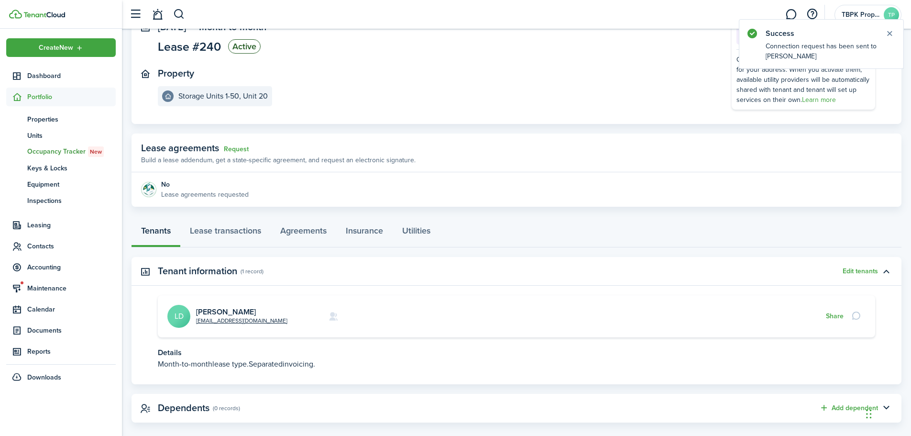
scroll to position [84, 0]
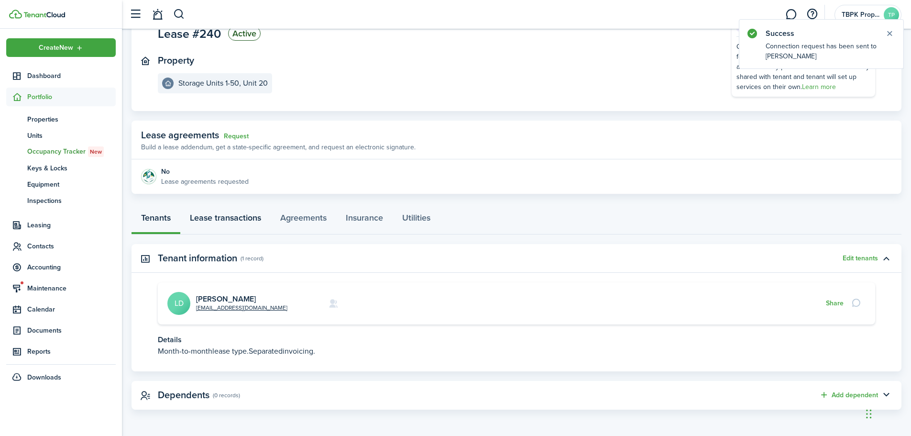
click at [257, 220] on link "Lease transactions" at bounding box center [225, 220] width 90 height 29
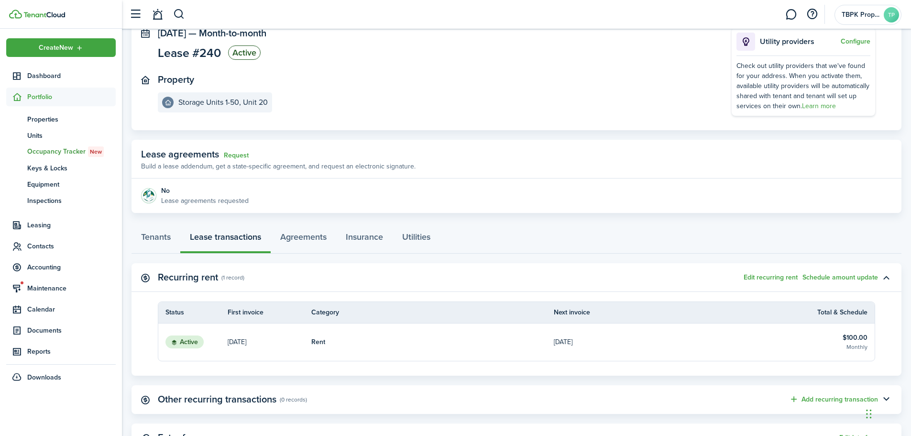
scroll to position [164, 0]
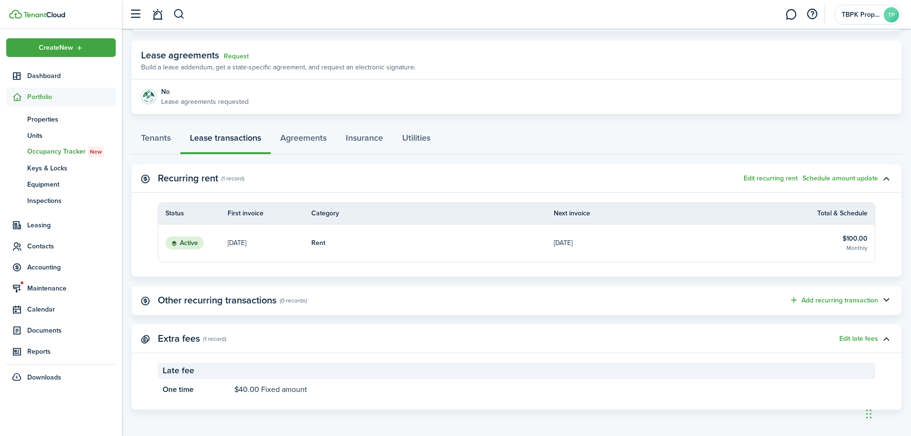
click at [471, 240] on link "Rent" at bounding box center [432, 242] width 242 height 37
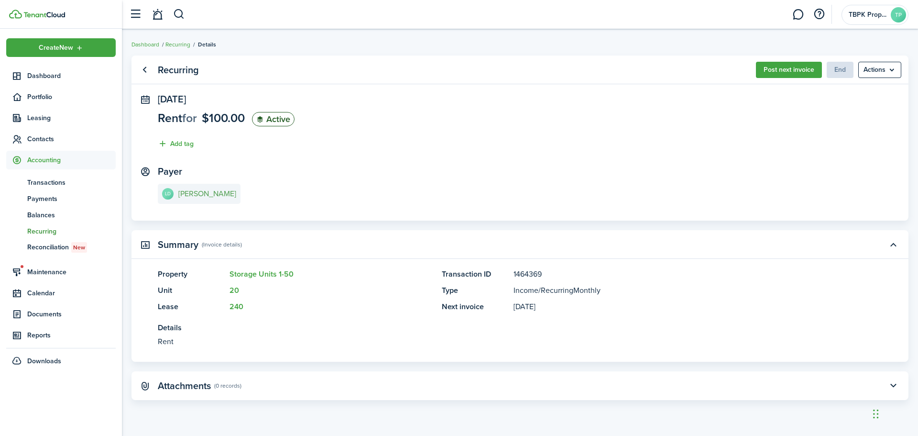
click at [183, 192] on e-details-info-title "[PERSON_NAME]" at bounding box center [207, 193] width 58 height 9
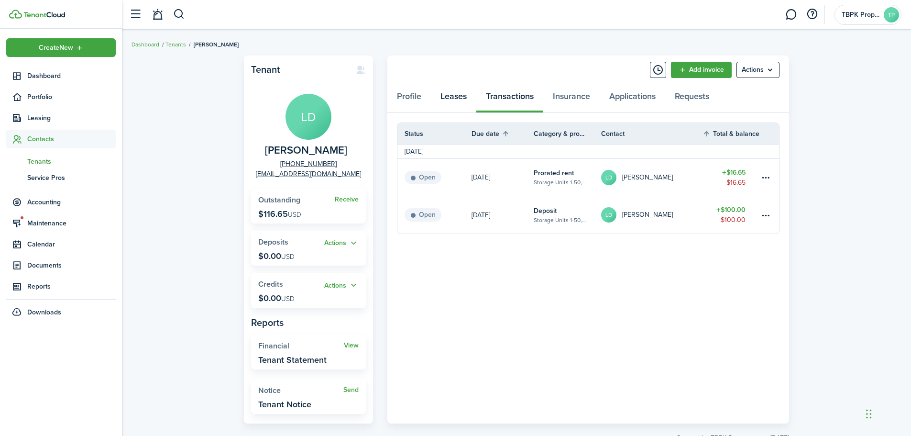
click at [459, 96] on link "Leases" at bounding box center [453, 98] width 45 height 29
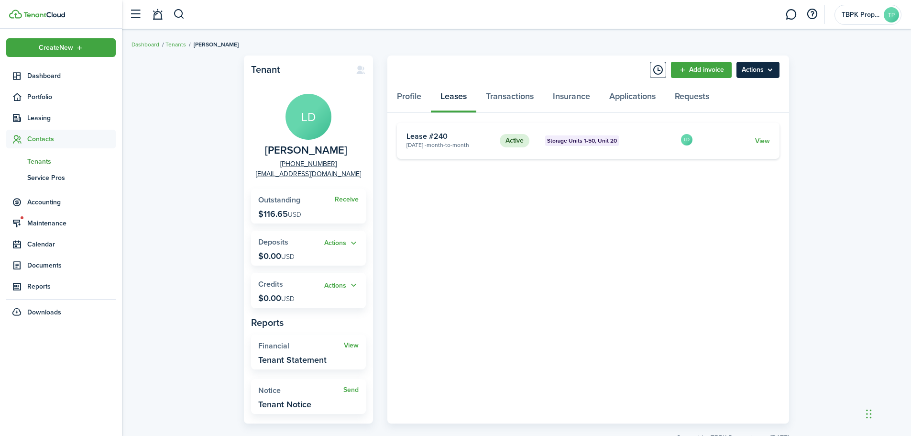
click at [757, 73] on menu-btn "Actions" at bounding box center [758, 70] width 43 height 16
click at [758, 73] on menu-btn "Actions" at bounding box center [758, 70] width 43 height 16
click at [511, 101] on link "Transactions" at bounding box center [509, 98] width 67 height 29
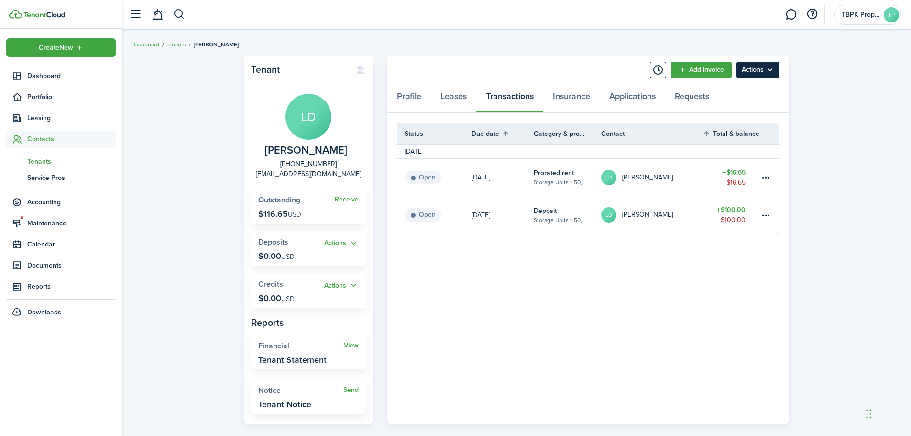
click at [767, 68] on menu-btn "Actions" at bounding box center [758, 70] width 43 height 16
click at [62, 219] on span "Maintenance" at bounding box center [71, 223] width 88 height 10
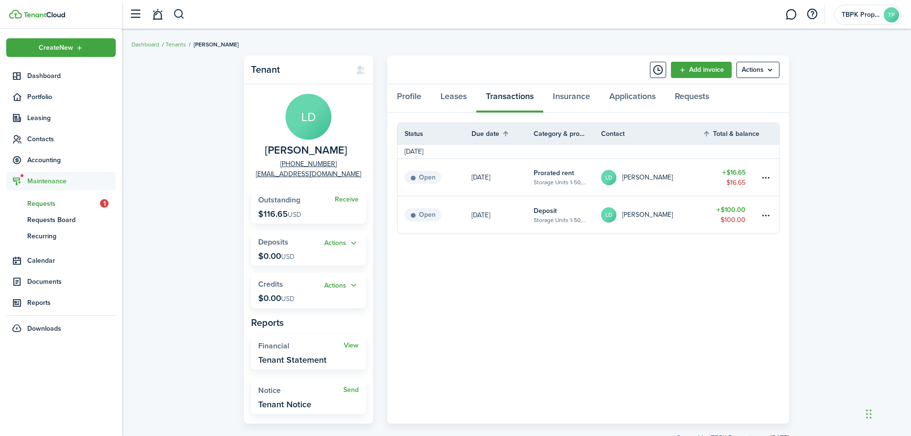
click at [49, 209] on link "rq Requests 1" at bounding box center [61, 203] width 110 height 16
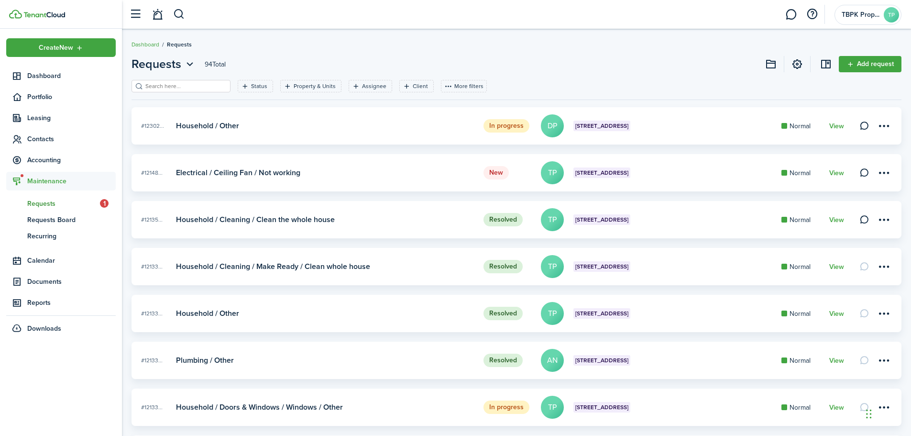
click at [857, 2] on header-control-items "TBPK Properties TP" at bounding box center [840, 14] width 121 height 24
click at [857, 14] on span "TBPK Properties" at bounding box center [861, 14] width 38 height 7
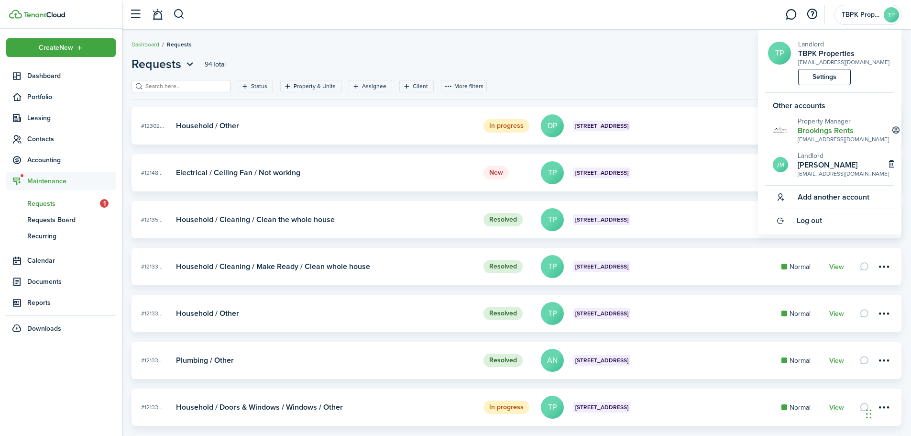
click at [816, 130] on h2 "Brookings Rents" at bounding box center [843, 130] width 91 height 9
